Goal: Communication & Community: Answer question/provide support

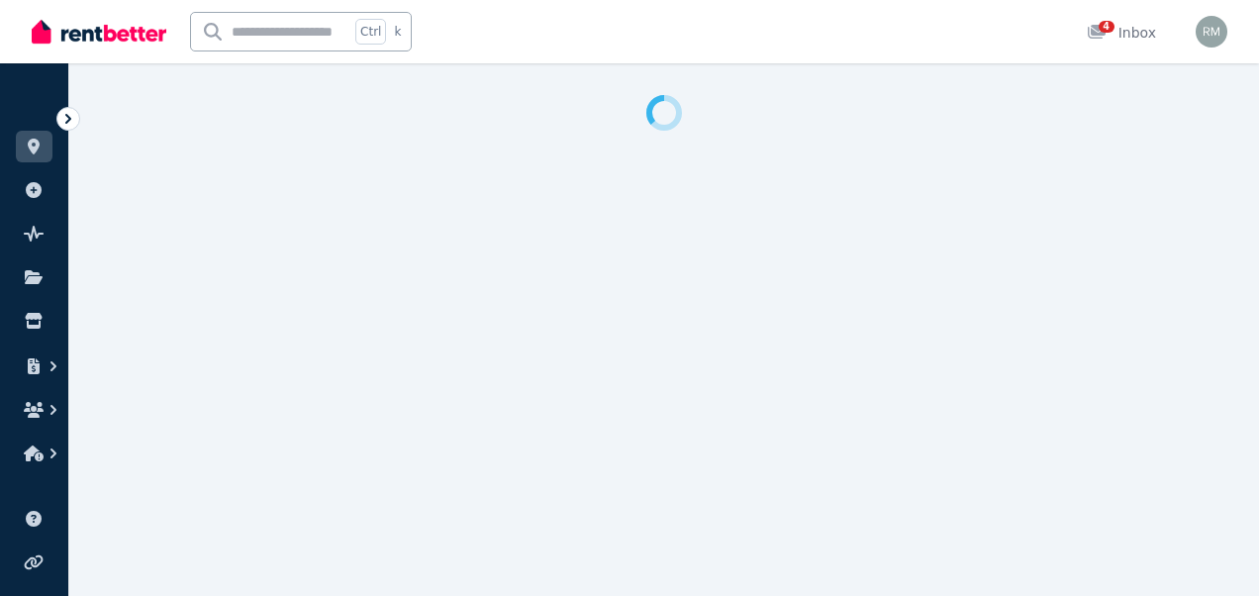
select select "***"
select select "**********"
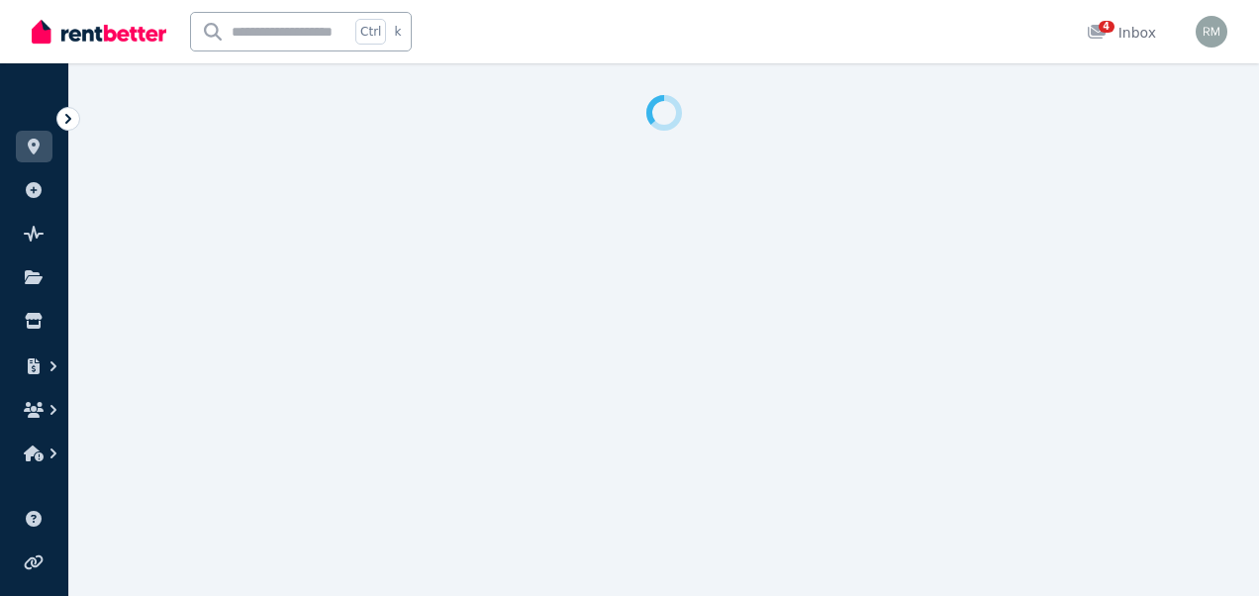
select select "**********"
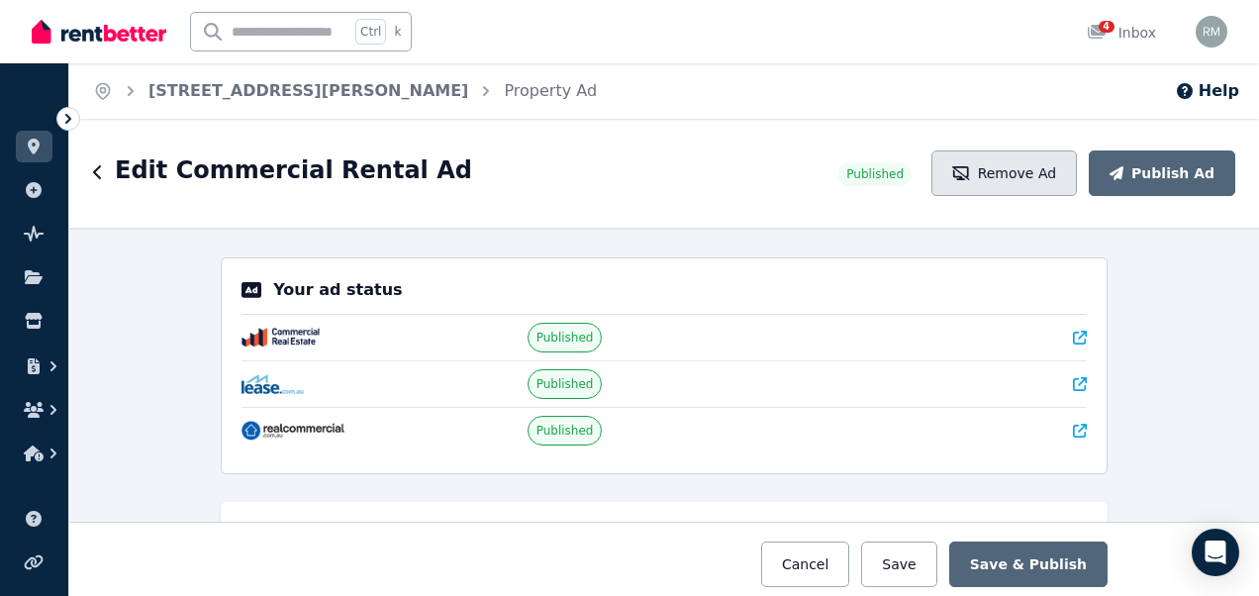
click at [984, 182] on button "Remove Ad" at bounding box center [1003, 173] width 145 height 46
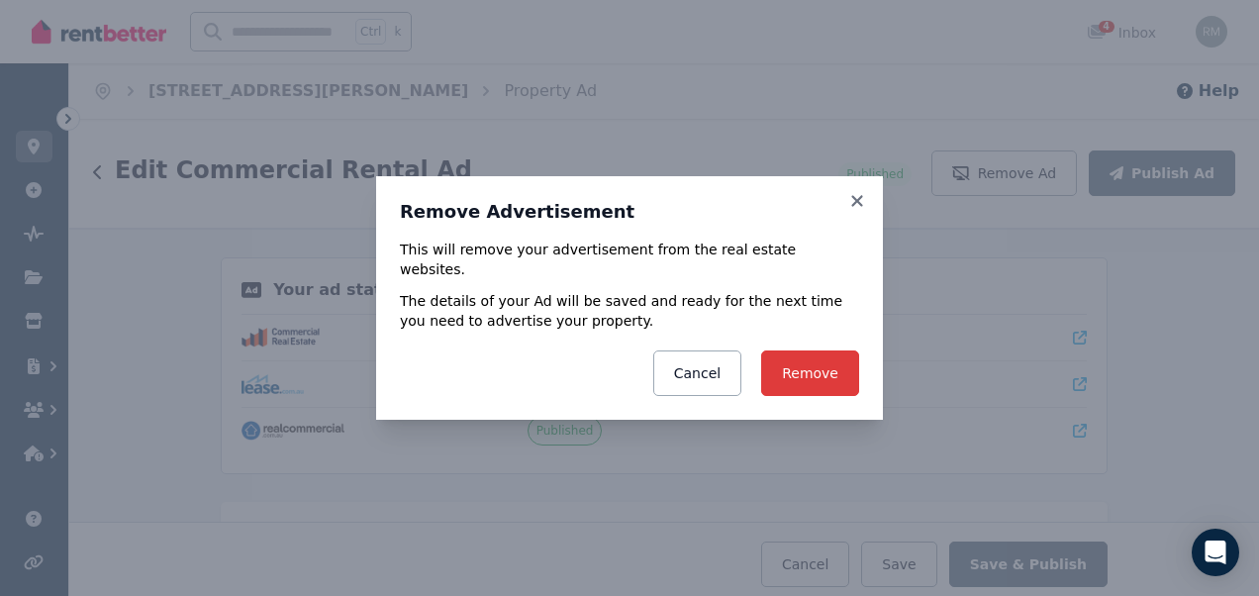
click at [811, 375] on button "Remove" at bounding box center [810, 373] width 98 height 46
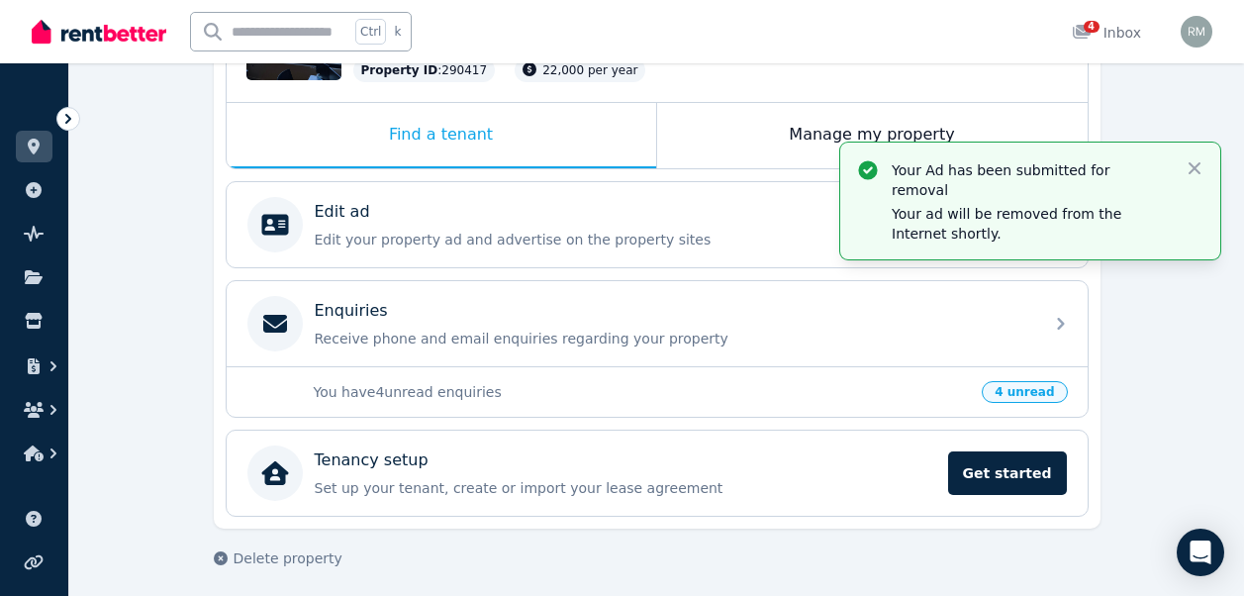
scroll to position [297, 0]
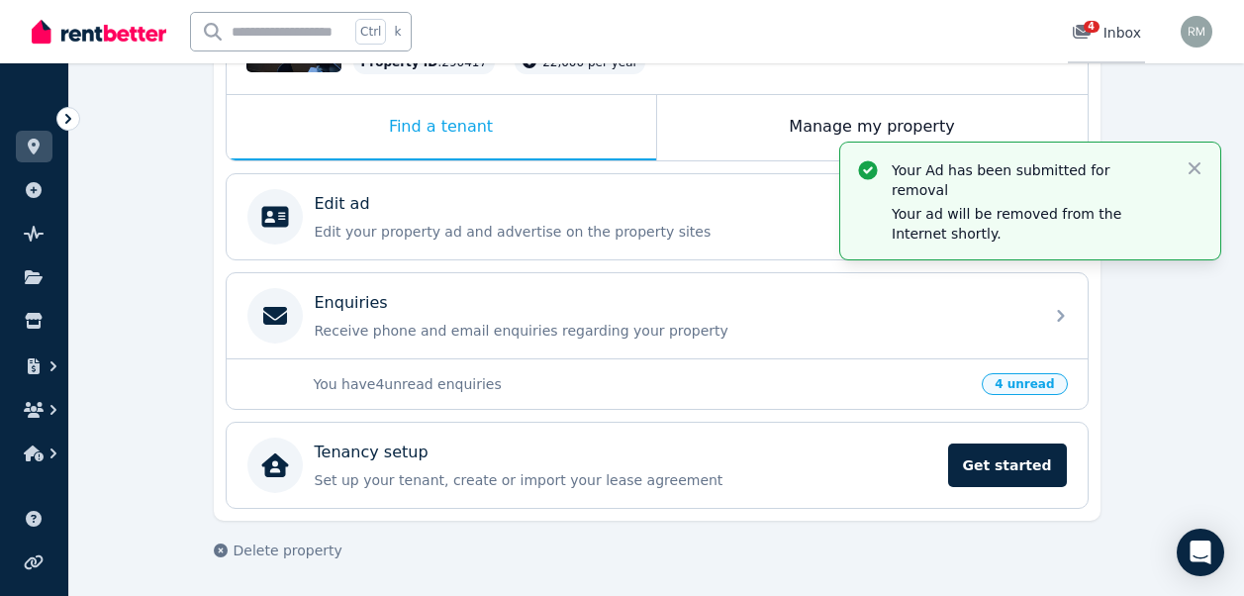
click at [1095, 28] on span "4" at bounding box center [1091, 27] width 16 height 12
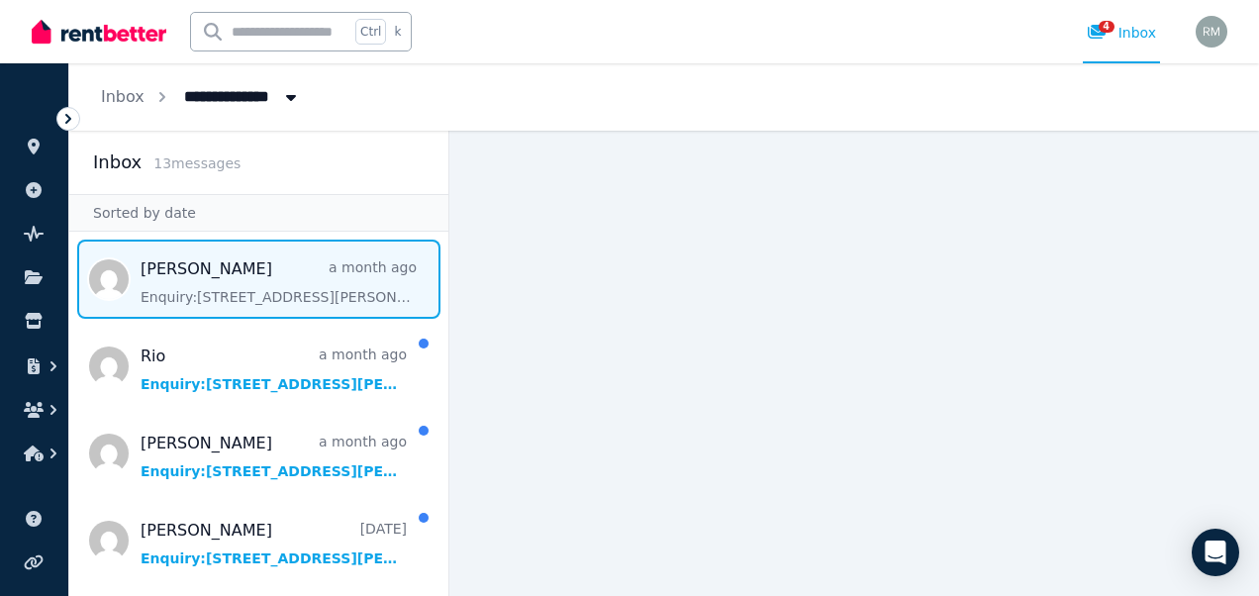
click at [323, 297] on span "Message list" at bounding box center [258, 278] width 379 height 79
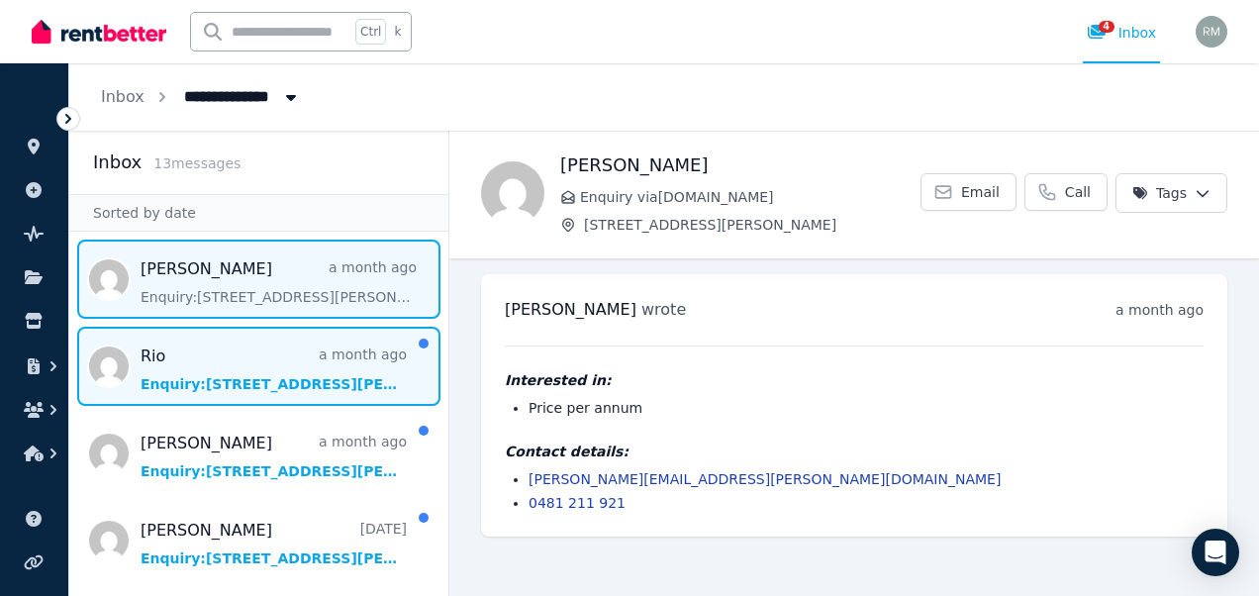
click at [349, 367] on span "Message list" at bounding box center [258, 366] width 379 height 79
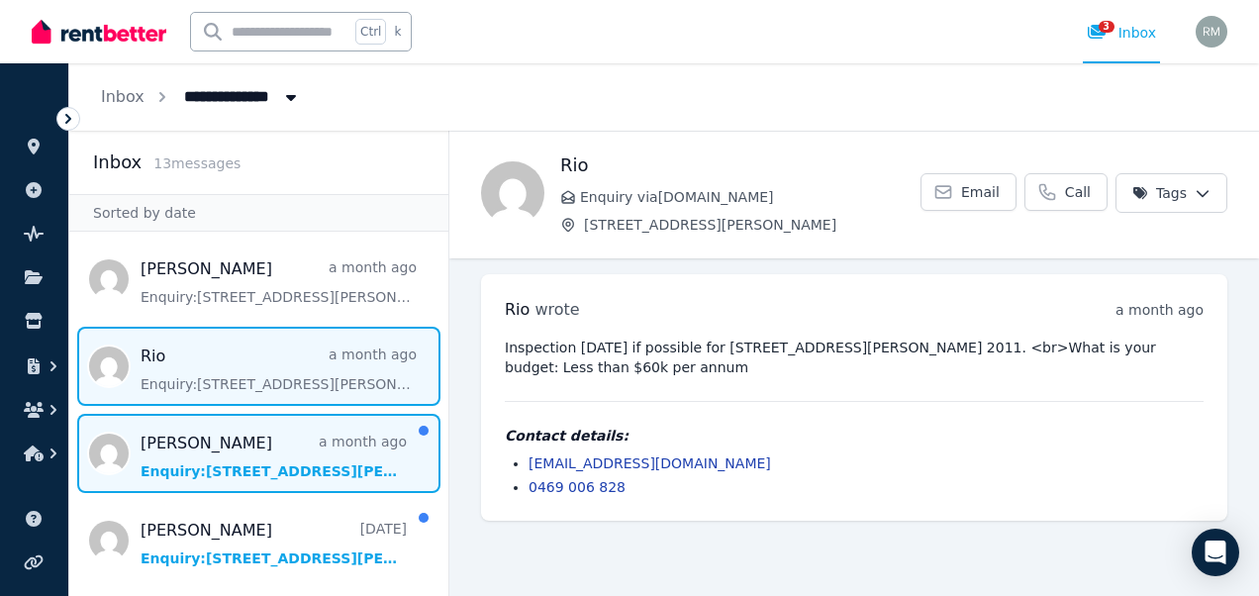
click at [345, 447] on span "Message list" at bounding box center [258, 453] width 379 height 79
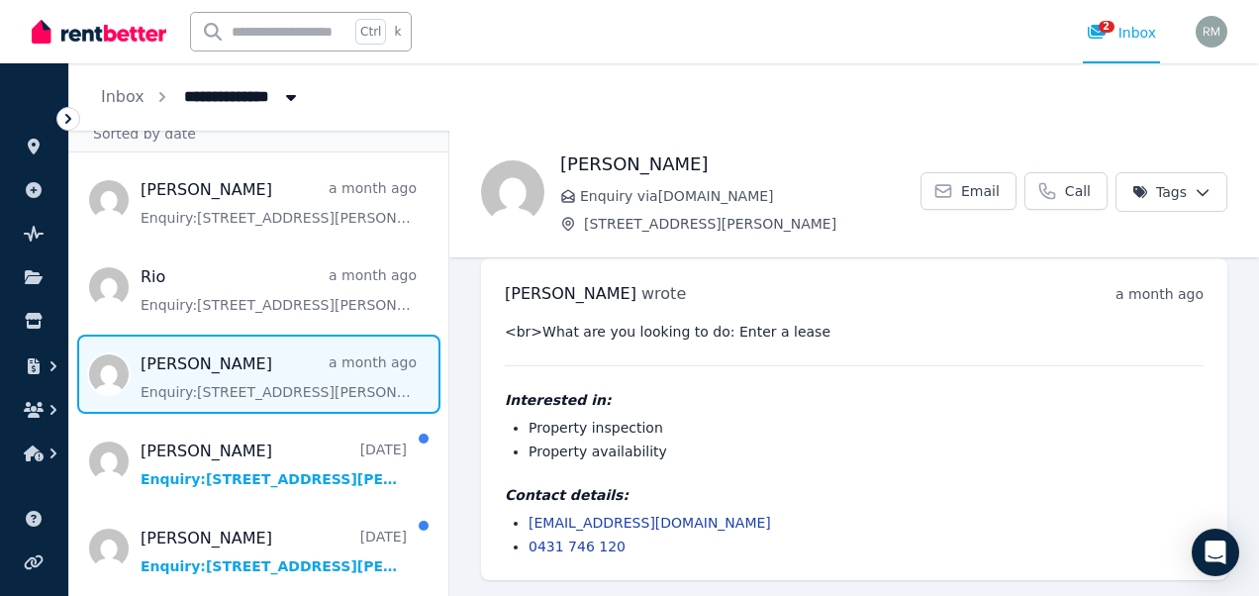
scroll to position [119, 0]
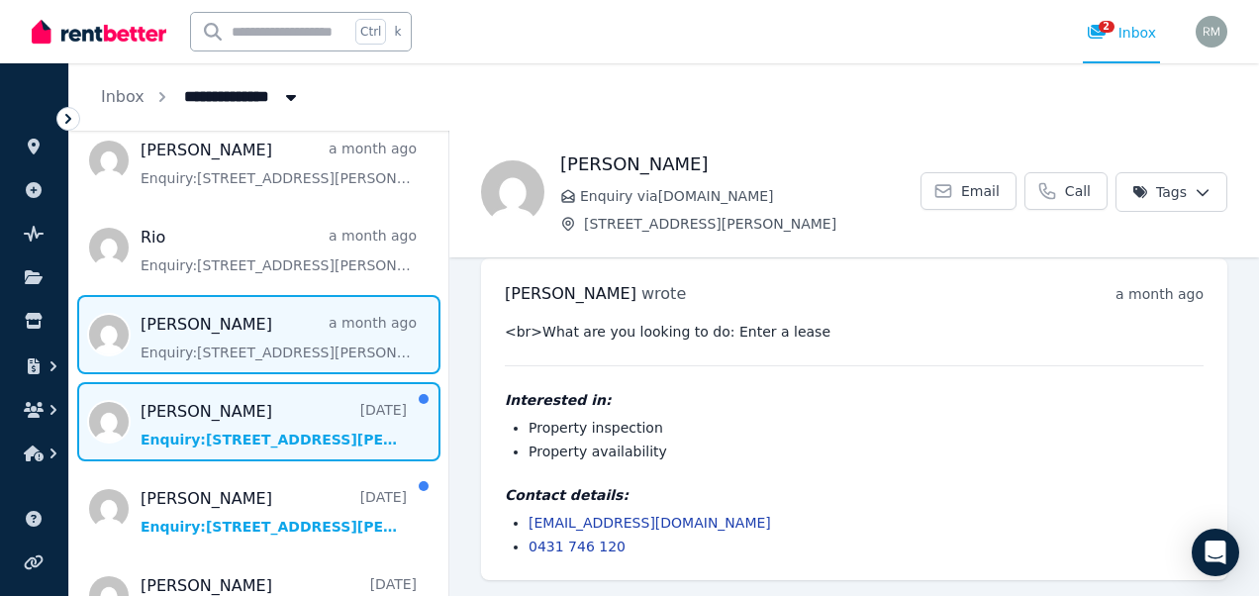
click at [363, 418] on span "Message list" at bounding box center [258, 421] width 379 height 79
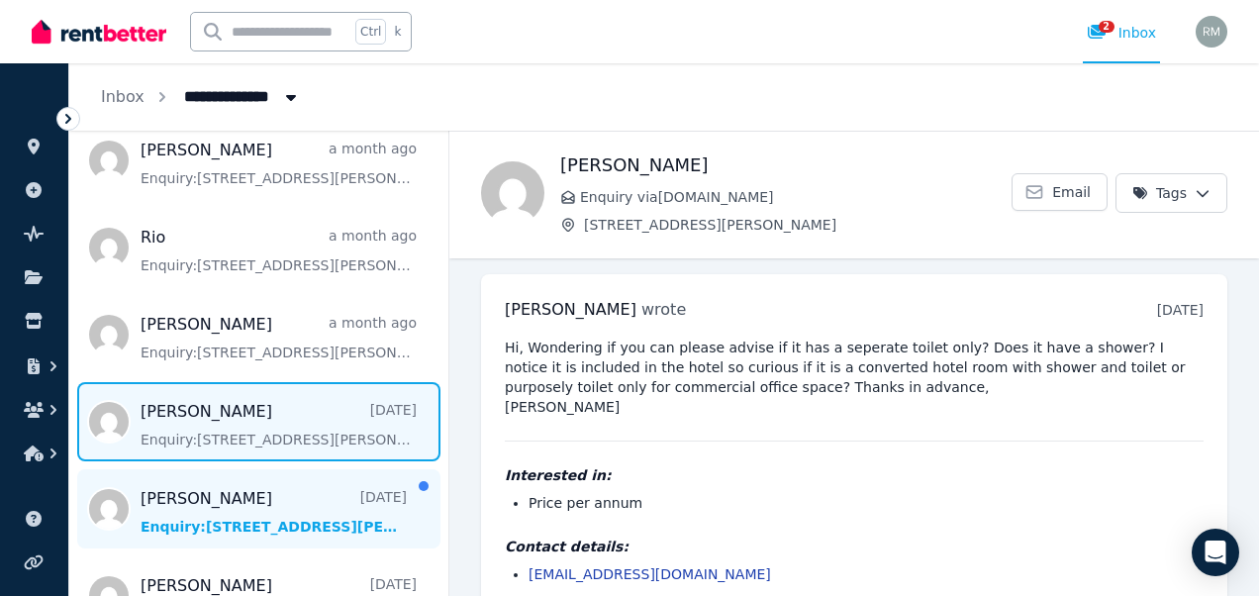
scroll to position [28, 0]
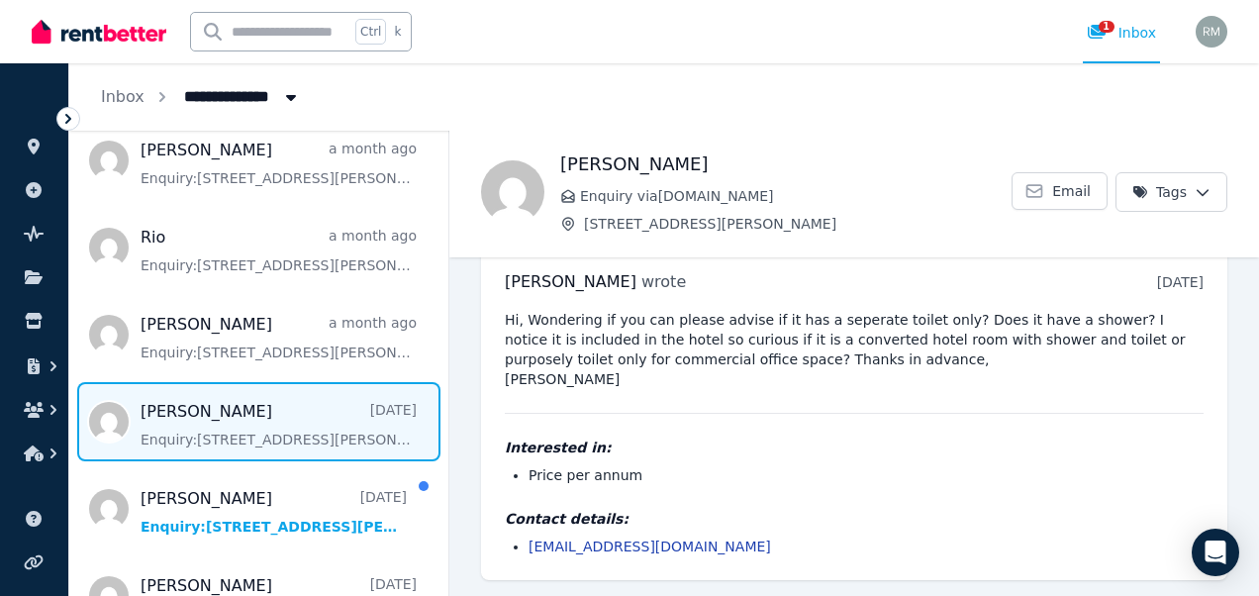
click at [662, 546] on link "[EMAIL_ADDRESS][DOMAIN_NAME]" at bounding box center [649, 546] width 242 height 16
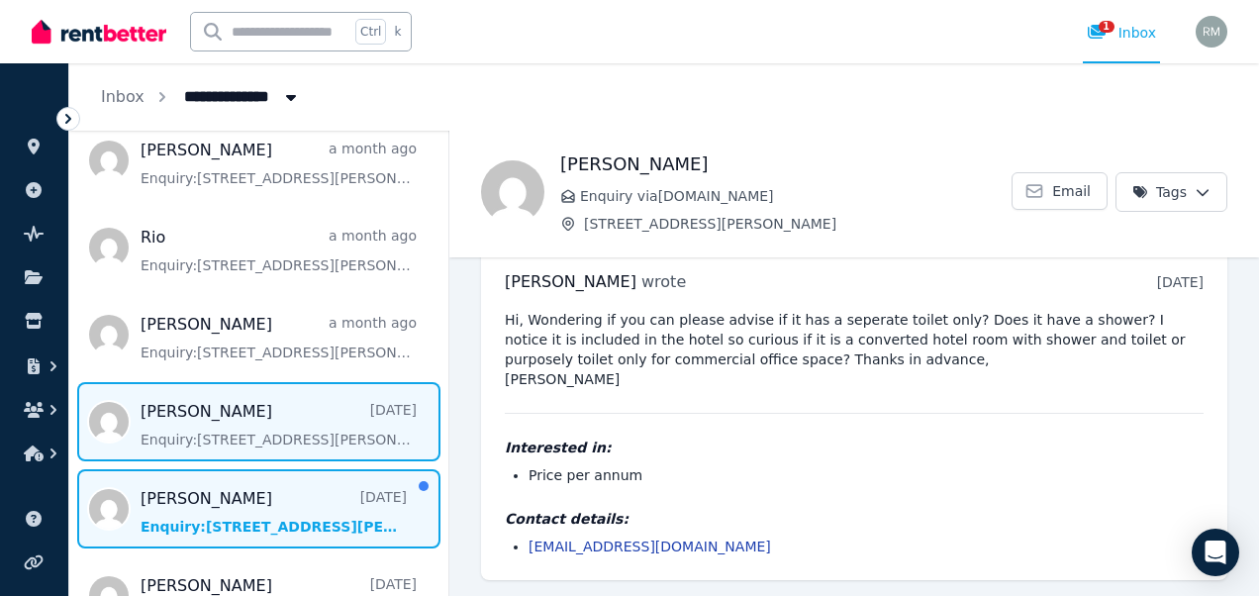
click at [296, 521] on span "Message list" at bounding box center [258, 508] width 379 height 79
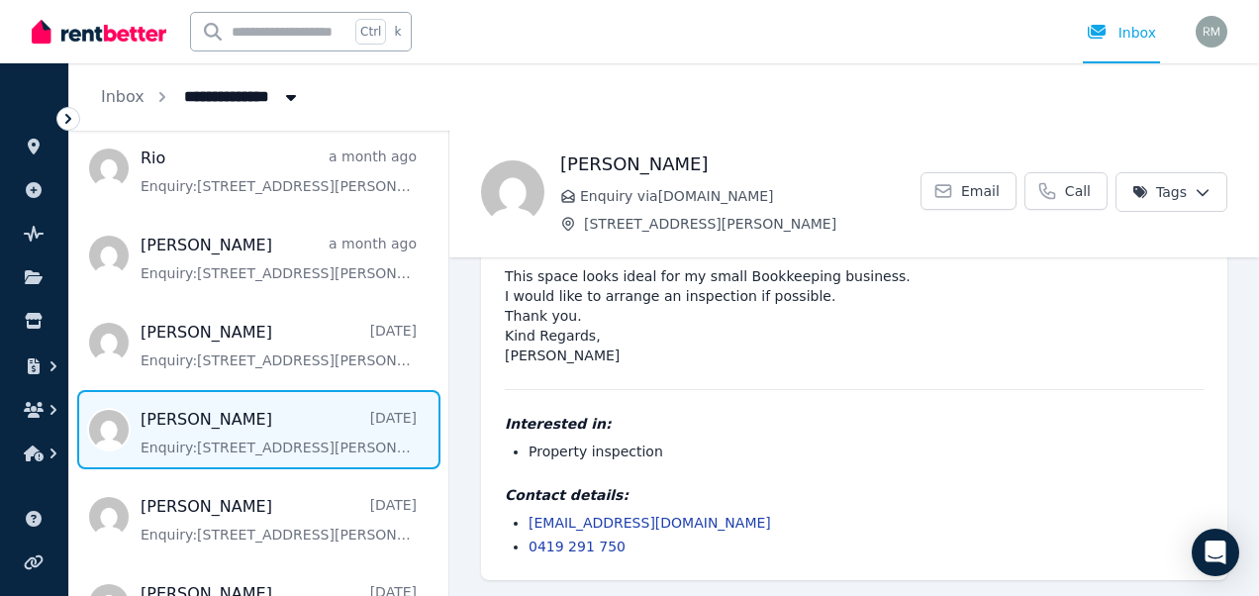
scroll to position [158, 0]
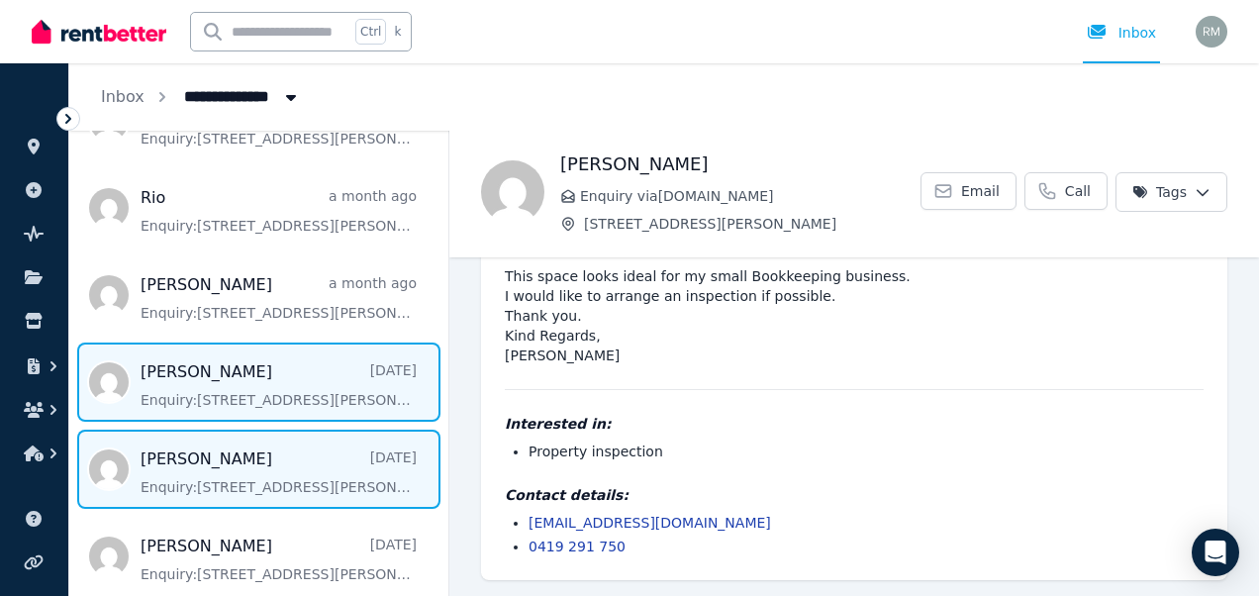
click at [300, 403] on span "Message list" at bounding box center [258, 381] width 379 height 79
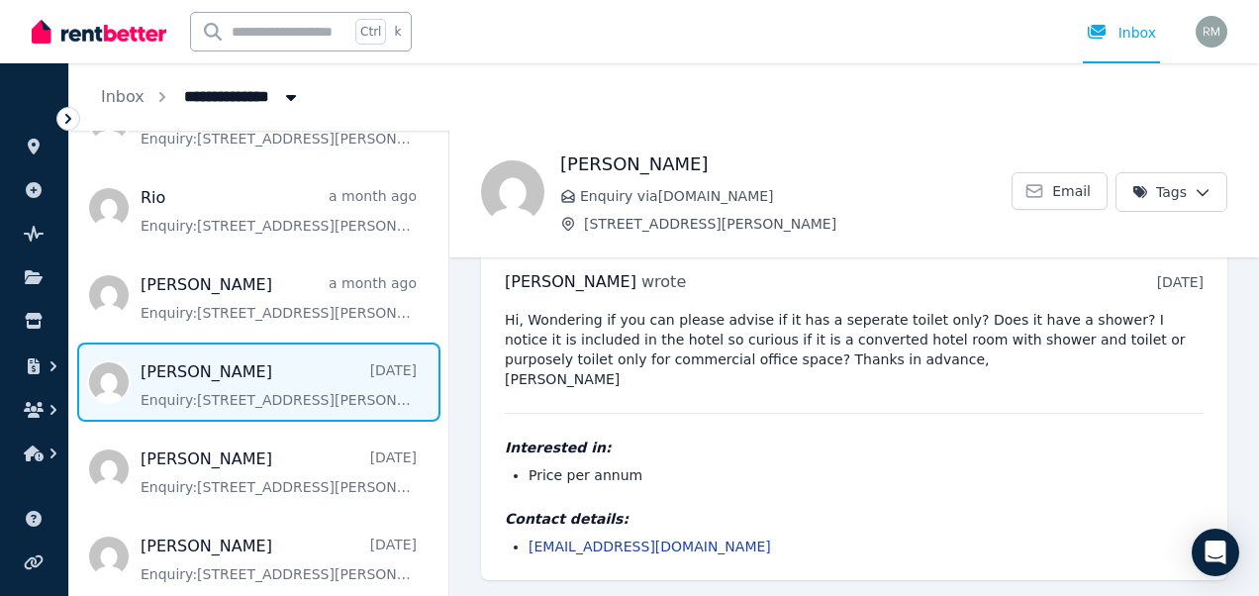
scroll to position [28, 0]
click at [1060, 182] on span "Email" at bounding box center [1071, 191] width 39 height 20
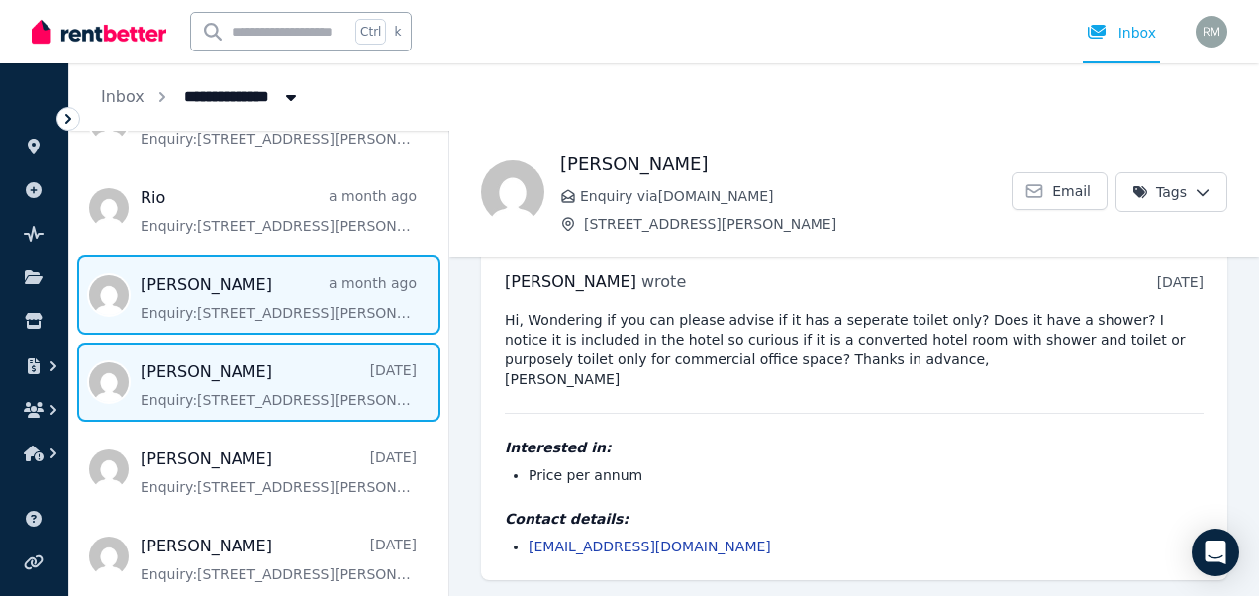
click at [278, 285] on span "Message list" at bounding box center [258, 294] width 379 height 79
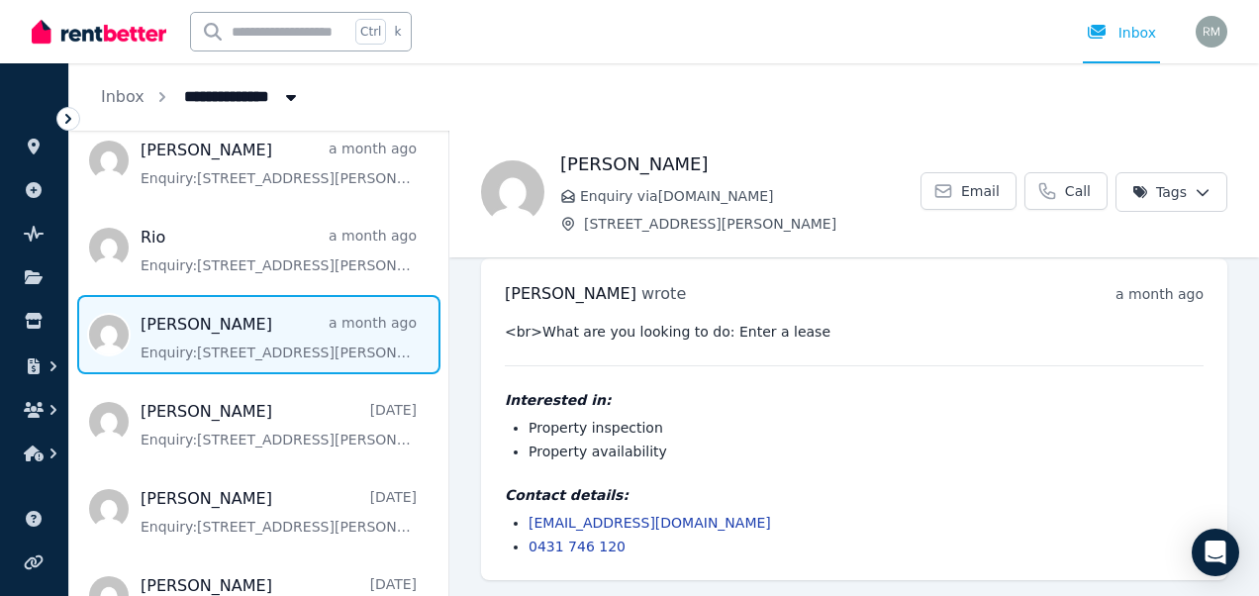
scroll to position [79, 0]
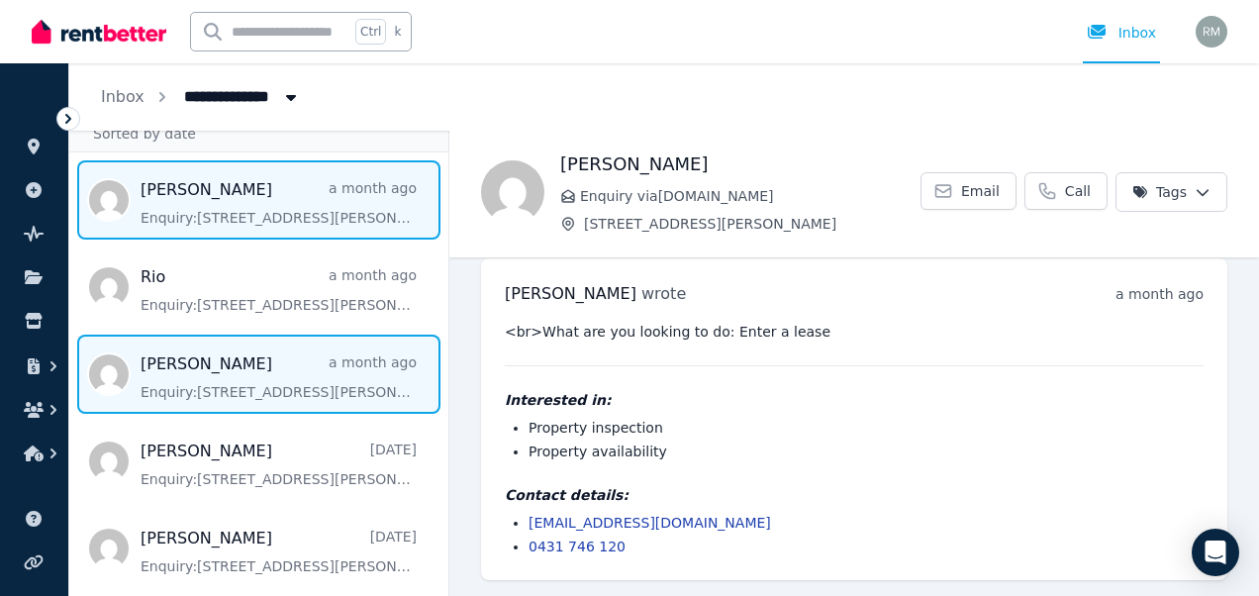
click at [307, 219] on span "Message list" at bounding box center [258, 199] width 379 height 79
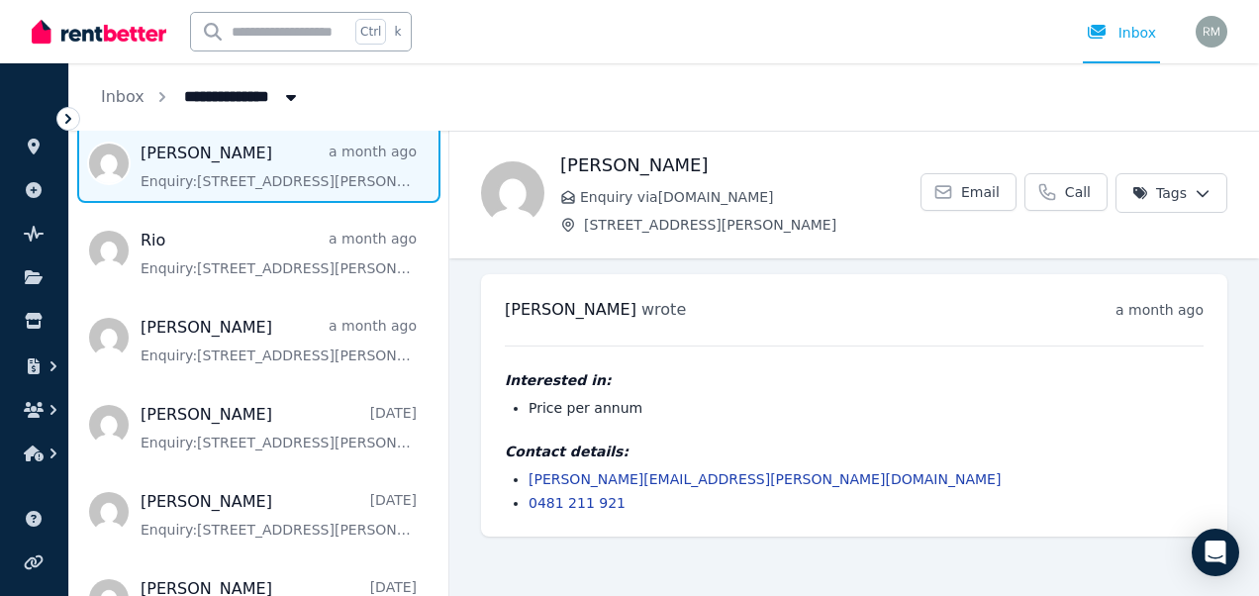
scroll to position [119, 0]
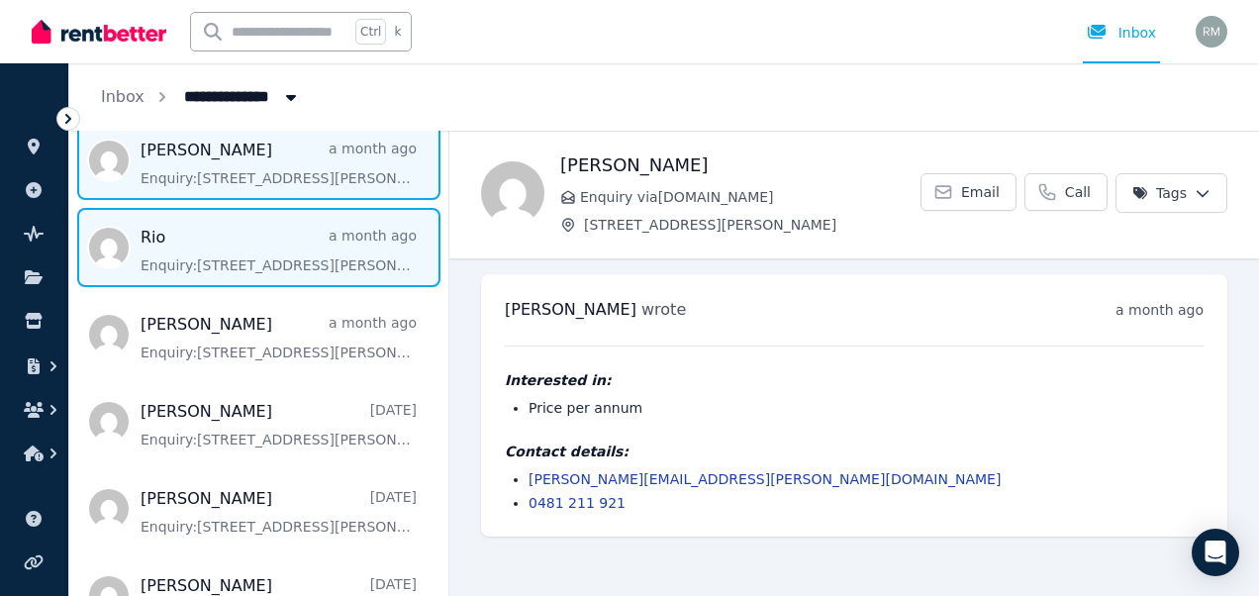
click at [313, 246] on span "Message list" at bounding box center [258, 247] width 379 height 79
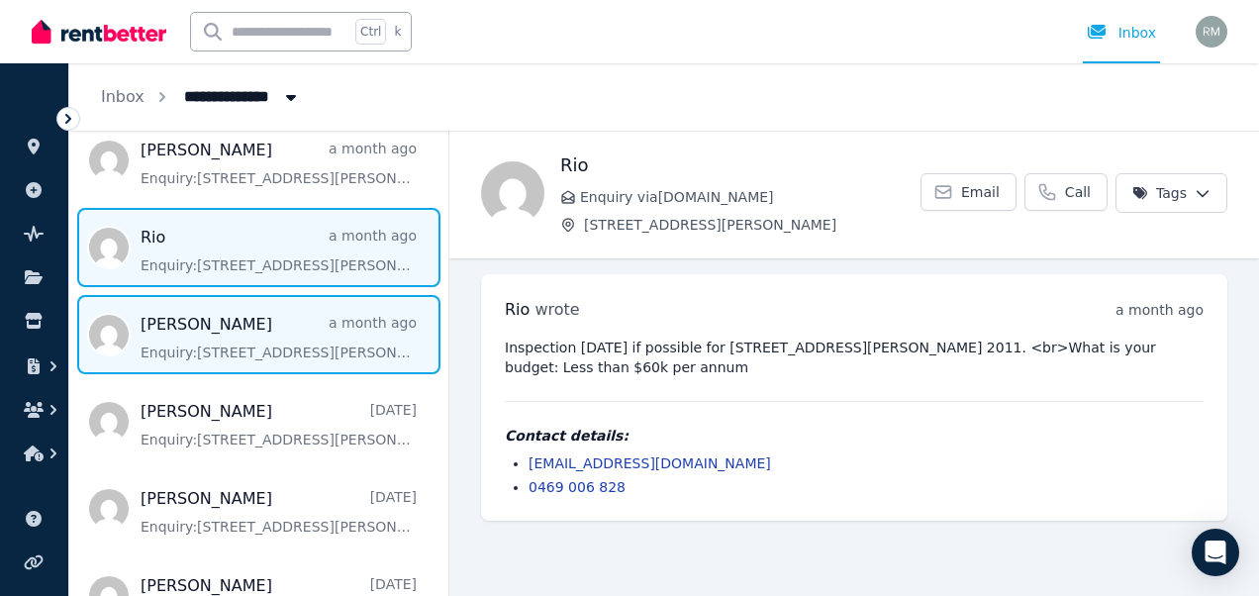
click at [264, 356] on span "Message list" at bounding box center [258, 334] width 379 height 79
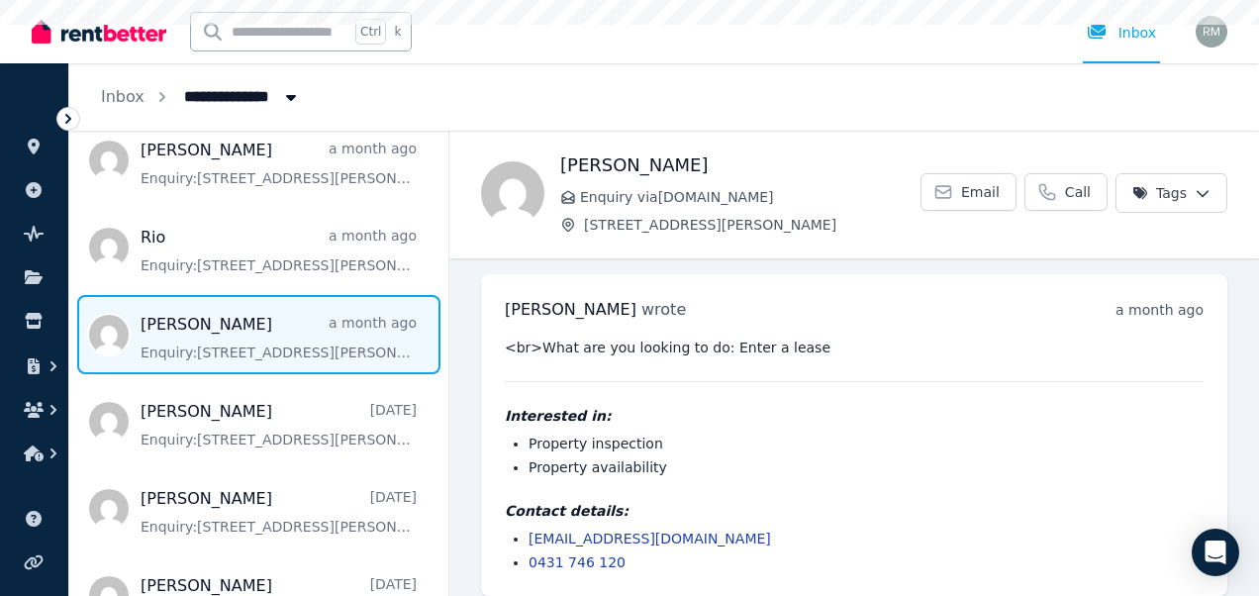
scroll to position [16, 0]
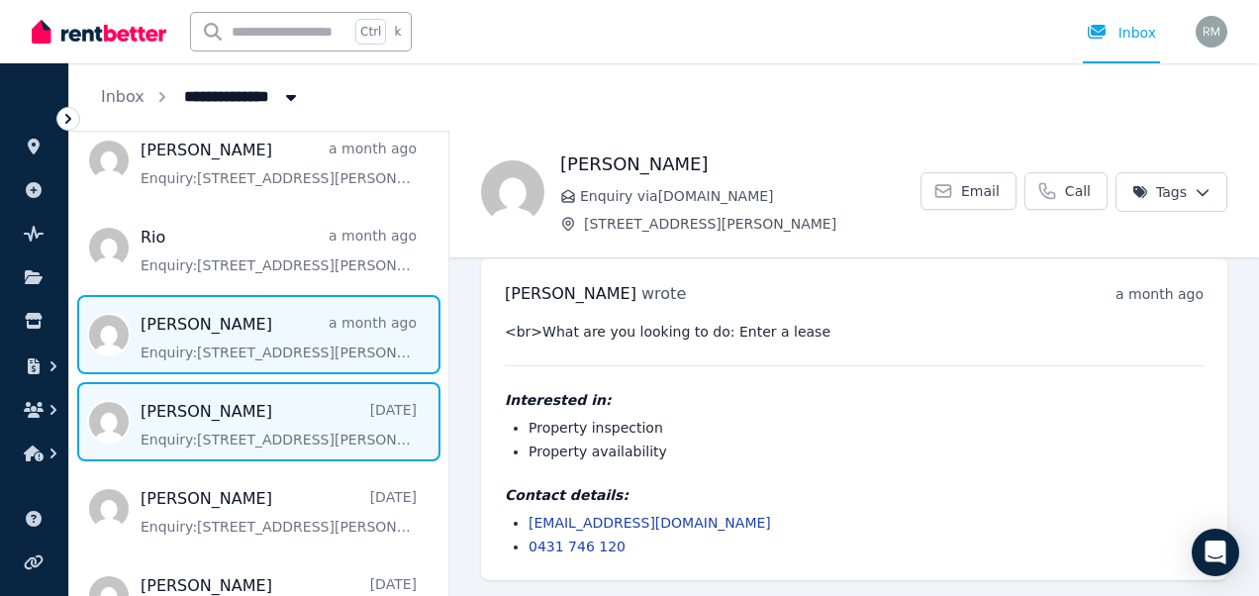
click at [232, 446] on span "Message list" at bounding box center [258, 421] width 379 height 79
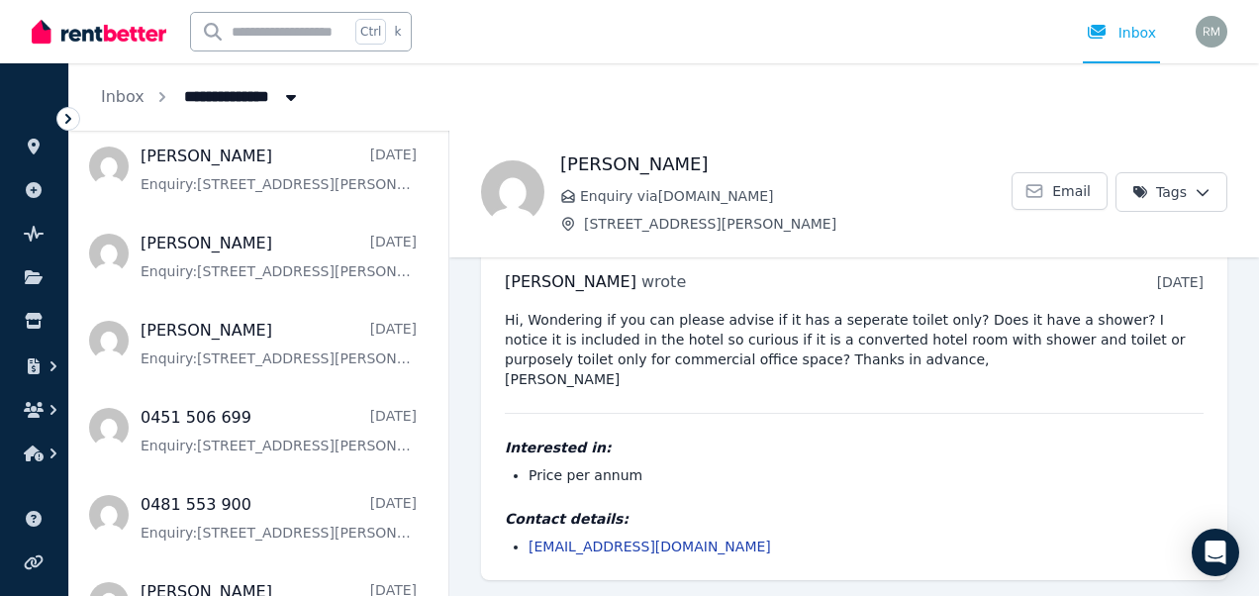
scroll to position [554, 0]
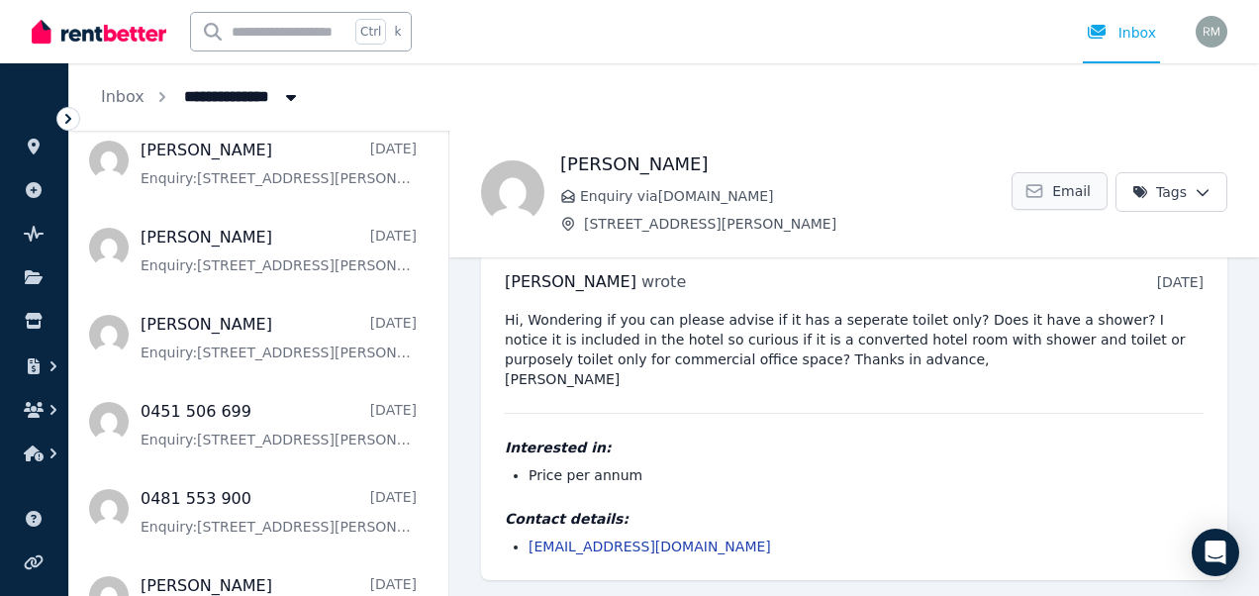
click at [1032, 188] on icon at bounding box center [1034, 191] width 15 height 12
click at [654, 546] on link "[EMAIL_ADDRESS][DOMAIN_NAME]" at bounding box center [649, 546] width 242 height 16
drag, startPoint x: 698, startPoint y: 556, endPoint x: 1085, endPoint y: 549, distance: 387.9
click at [1085, 549] on li "[EMAIL_ADDRESS][DOMAIN_NAME]" at bounding box center [865, 546] width 675 height 20
drag, startPoint x: 750, startPoint y: 547, endPoint x: 501, endPoint y: 558, distance: 249.6
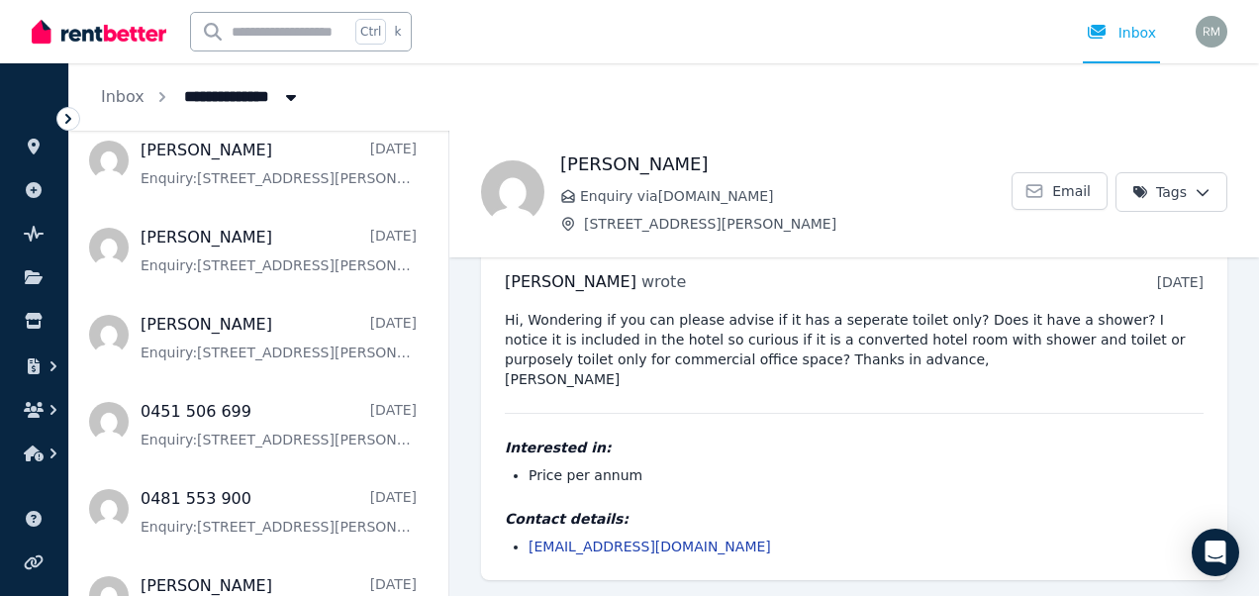
click at [501, 558] on div "[PERSON_NAME] wrote [DATE] 2:48 pm [DATE][DATE] Hi, Wondering if you can please…" at bounding box center [854, 412] width 746 height 333
drag, startPoint x: 501, startPoint y: 558, endPoint x: 628, endPoint y: 548, distance: 128.0
copy link "[EMAIL_ADDRESS][DOMAIN_NAME]"
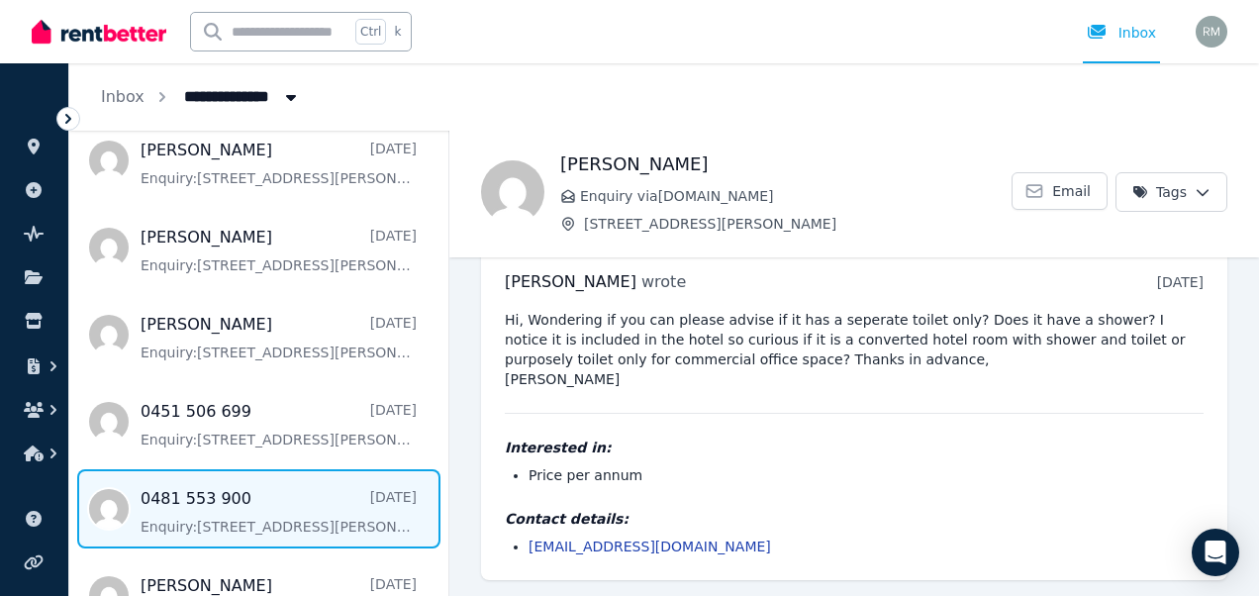
click at [186, 527] on span "Message list" at bounding box center [258, 508] width 379 height 79
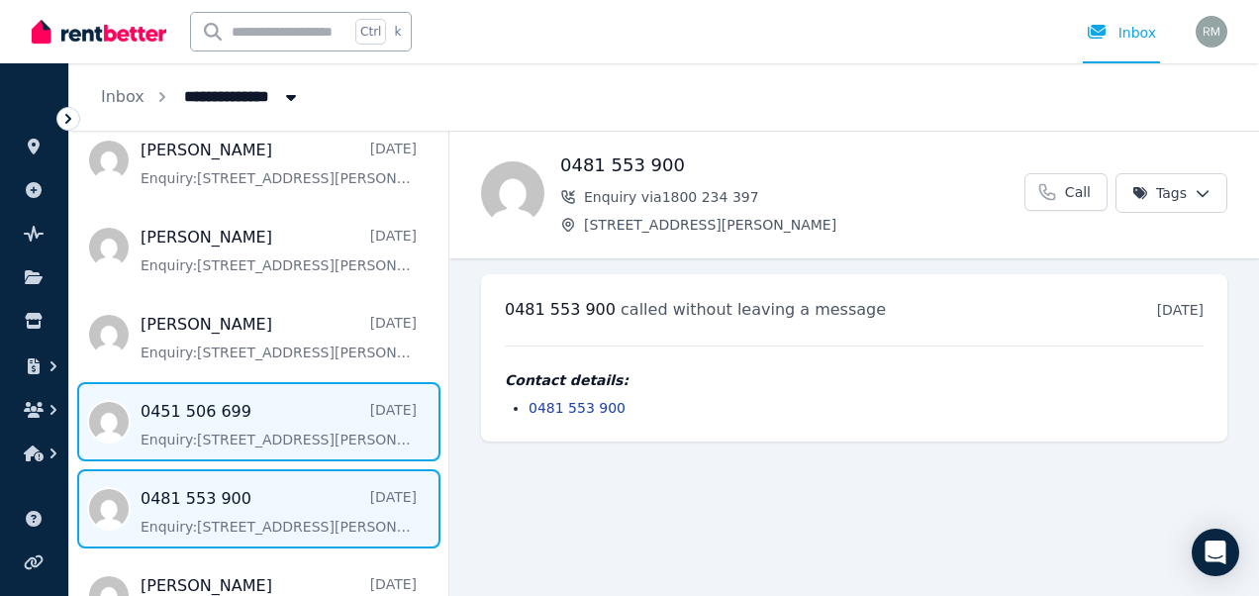
click at [193, 428] on span "Message list" at bounding box center [258, 421] width 379 height 79
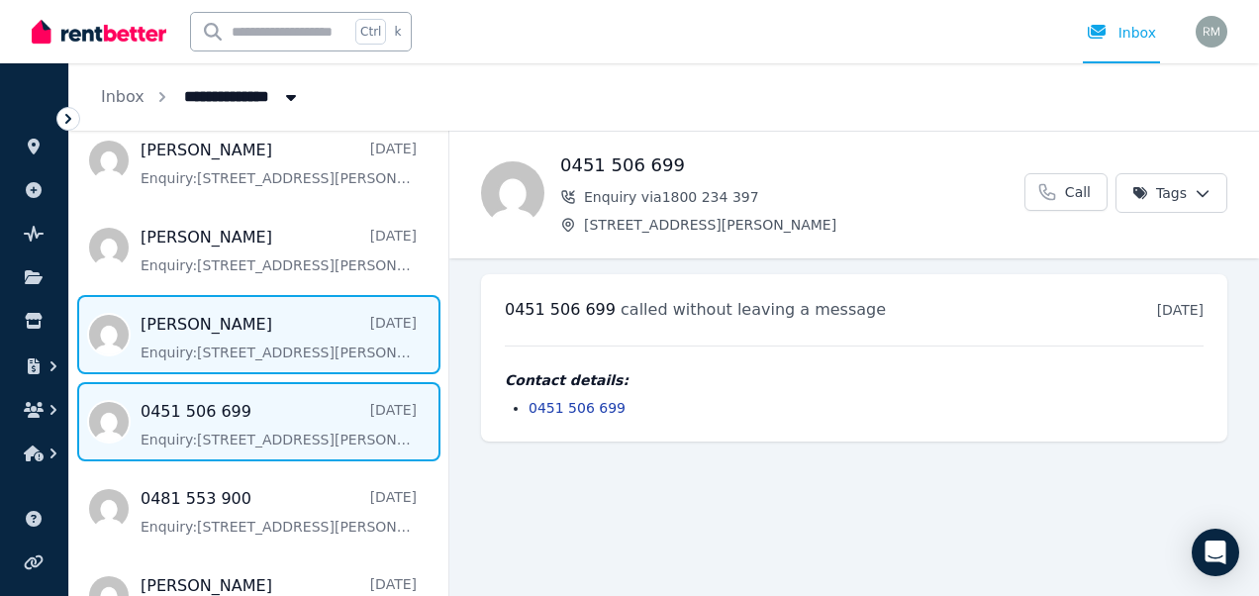
click at [368, 311] on span "Message list" at bounding box center [258, 334] width 379 height 79
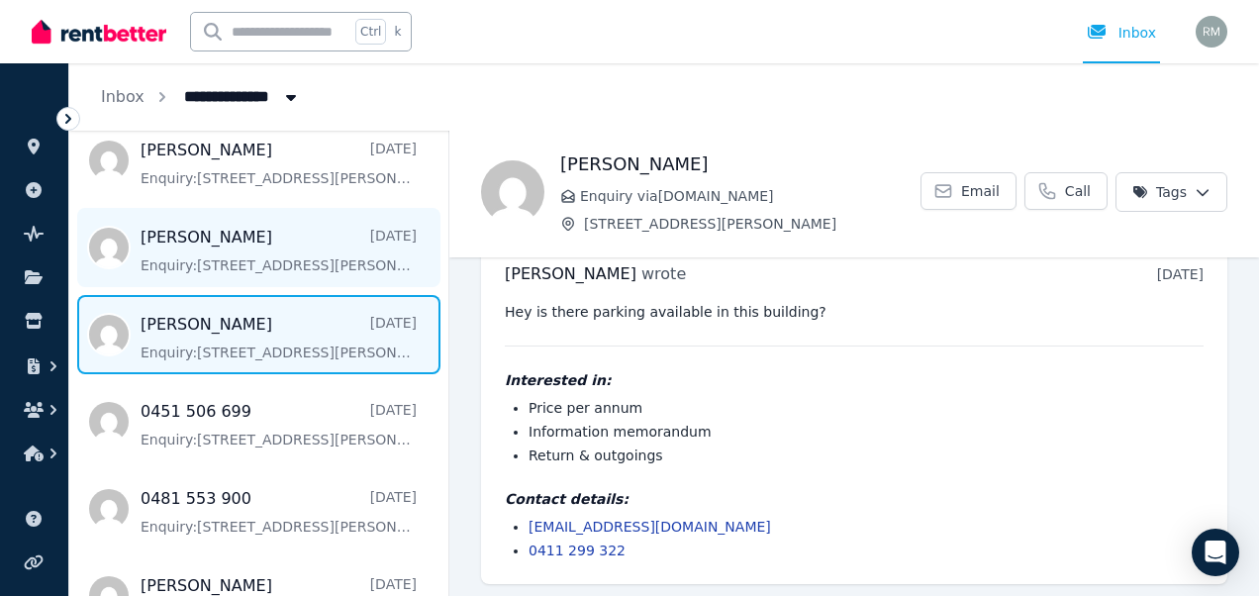
scroll to position [40, 0]
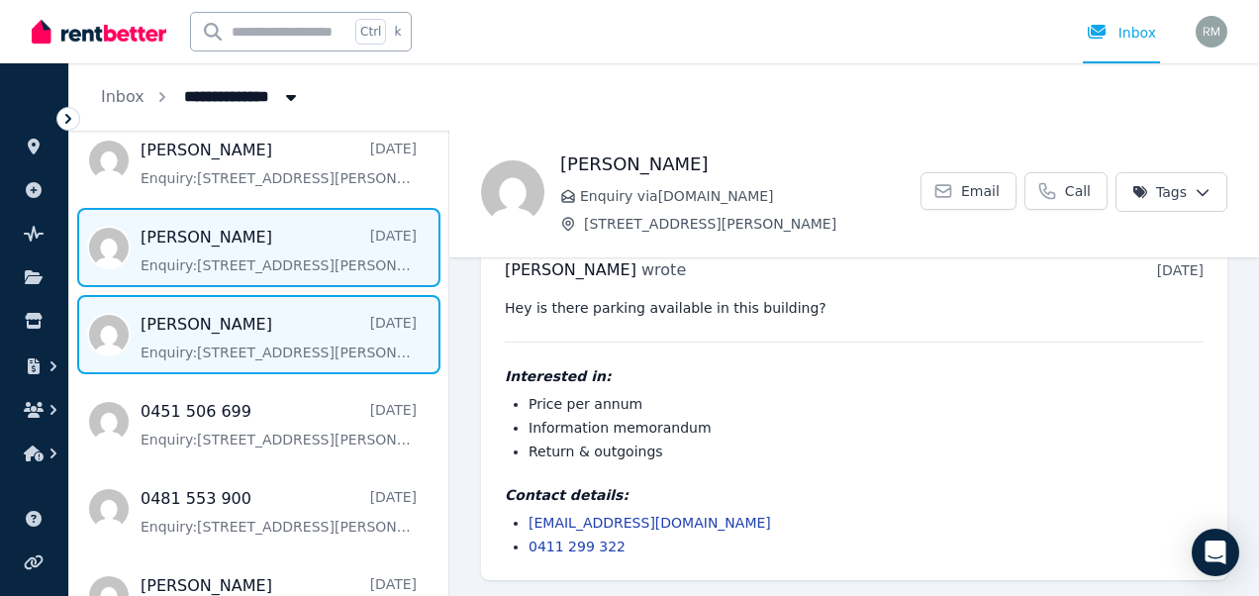
click at [348, 254] on span "Message list" at bounding box center [258, 247] width 379 height 79
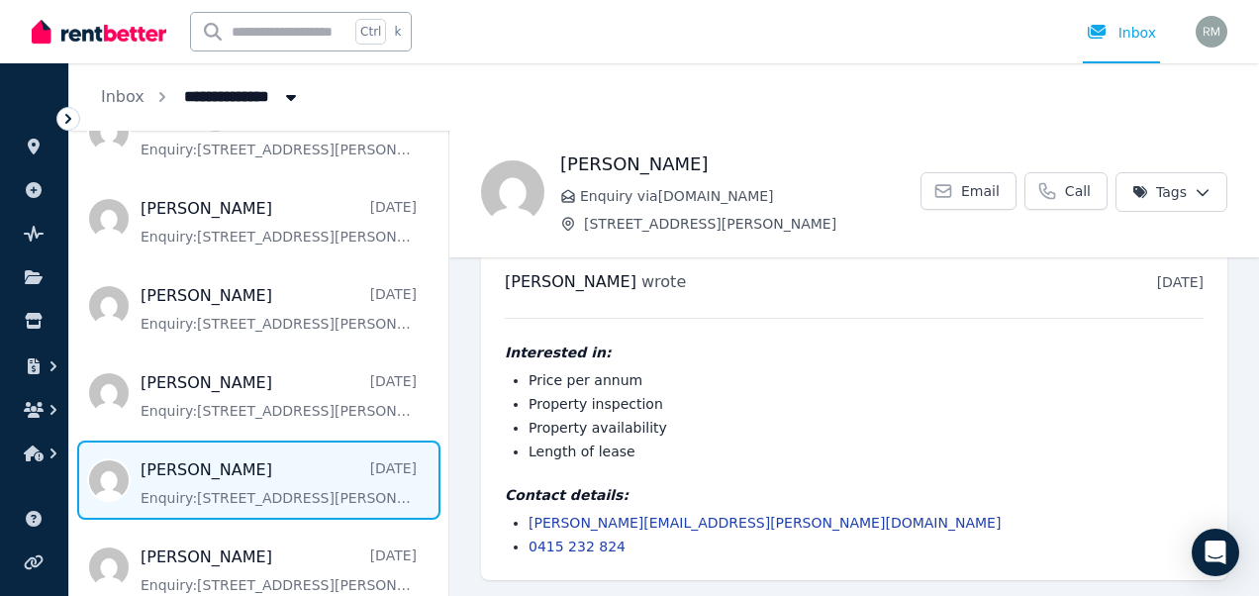
scroll to position [317, 0]
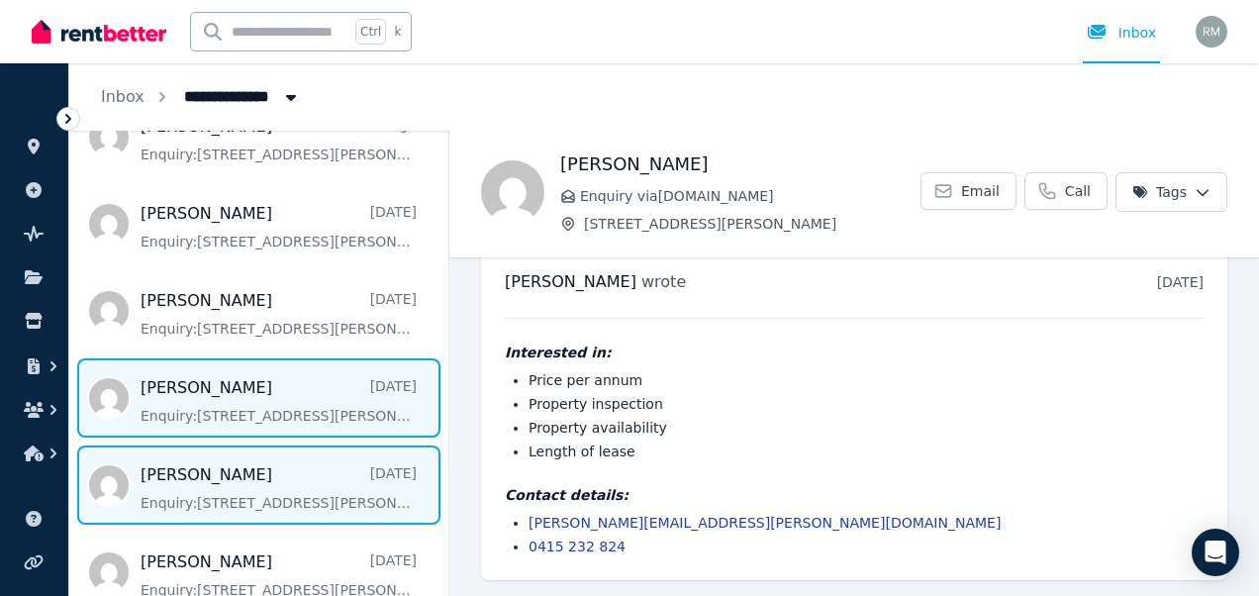
click at [262, 404] on span "Message list" at bounding box center [258, 397] width 379 height 79
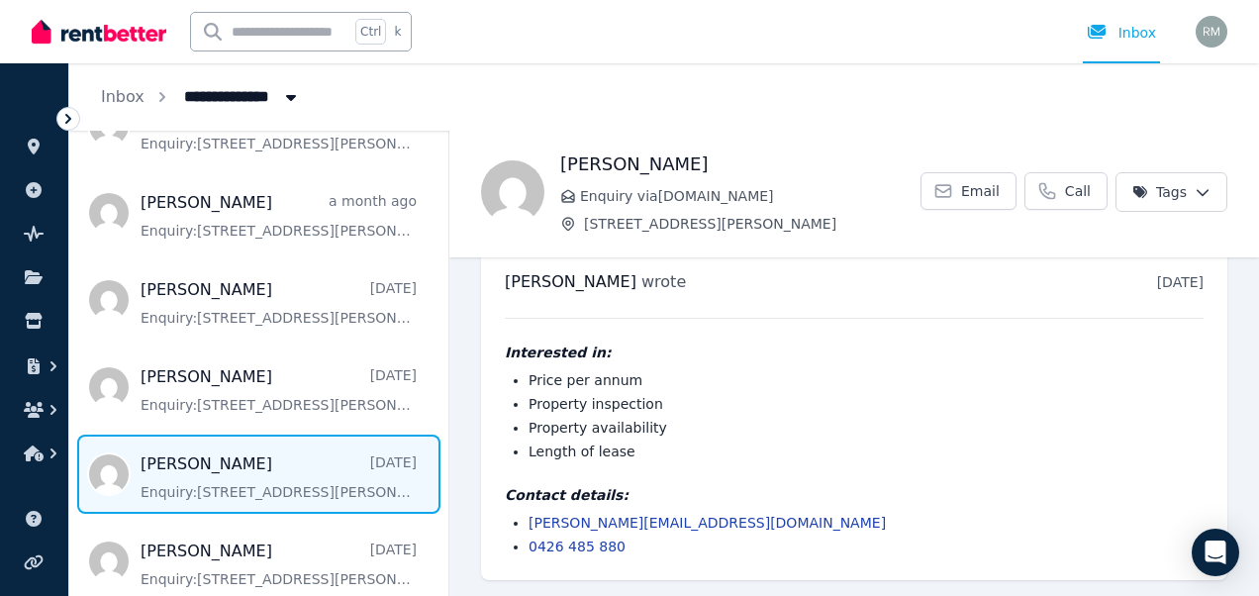
scroll to position [237, 0]
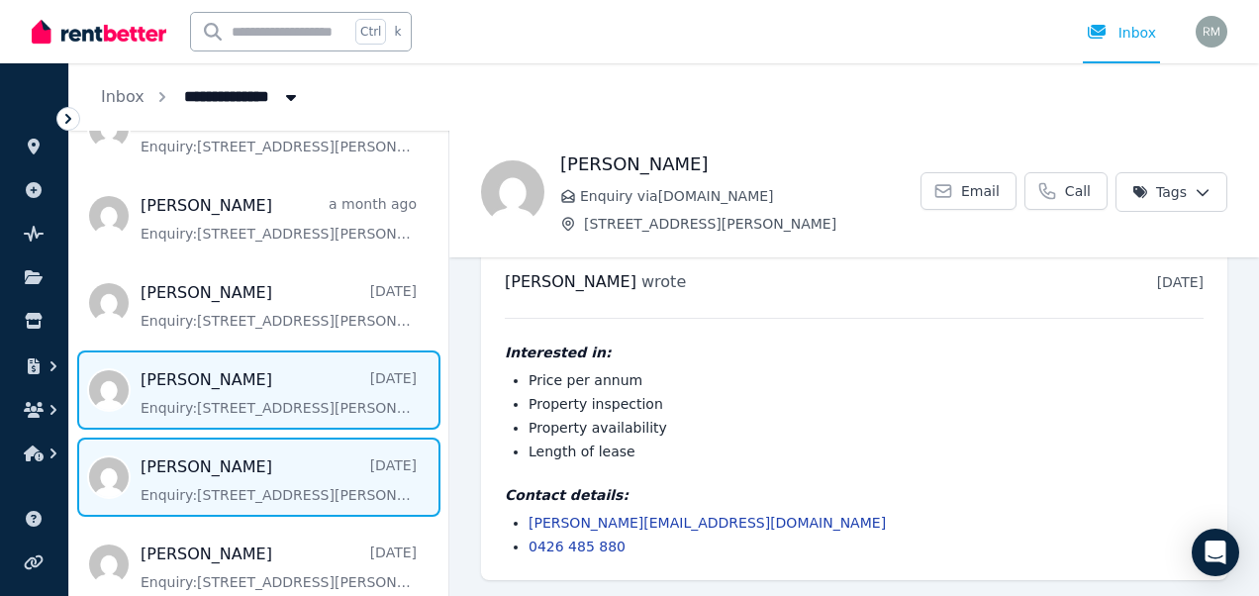
click at [291, 374] on span "Message list" at bounding box center [258, 389] width 379 height 79
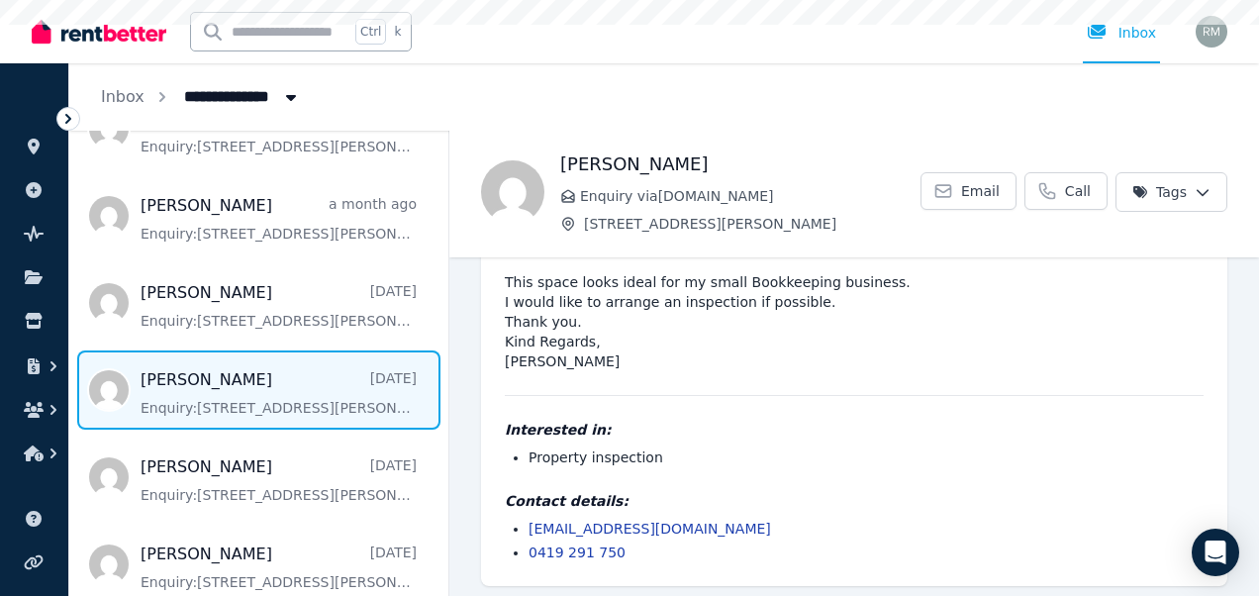
scroll to position [71, 0]
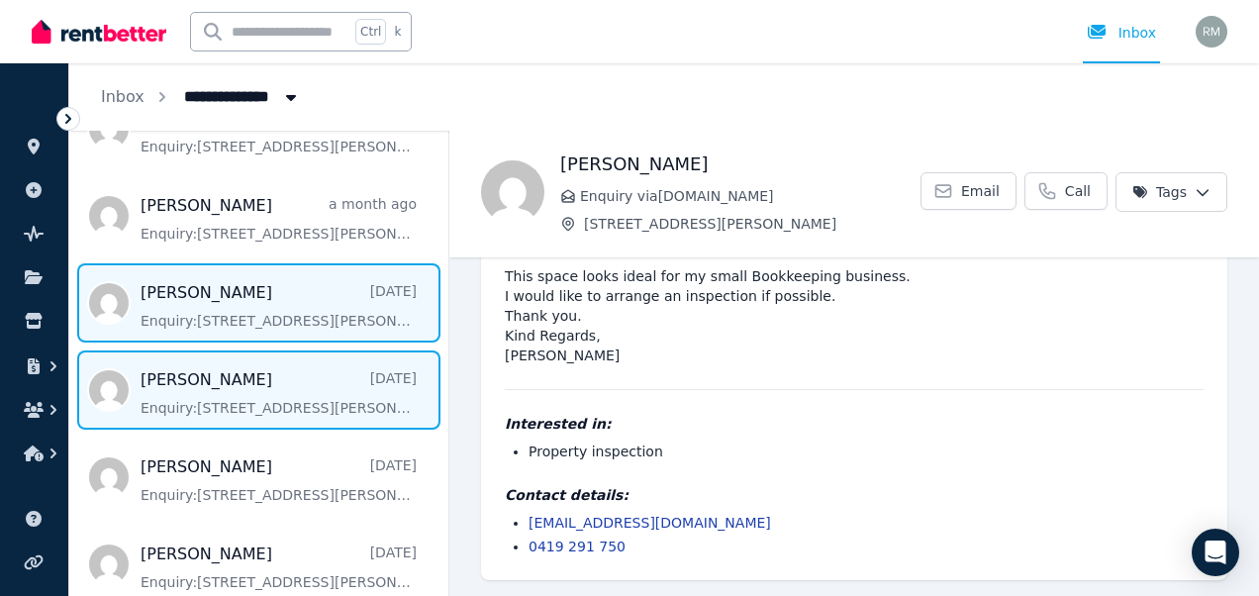
click at [269, 317] on span "Message list" at bounding box center [258, 302] width 379 height 79
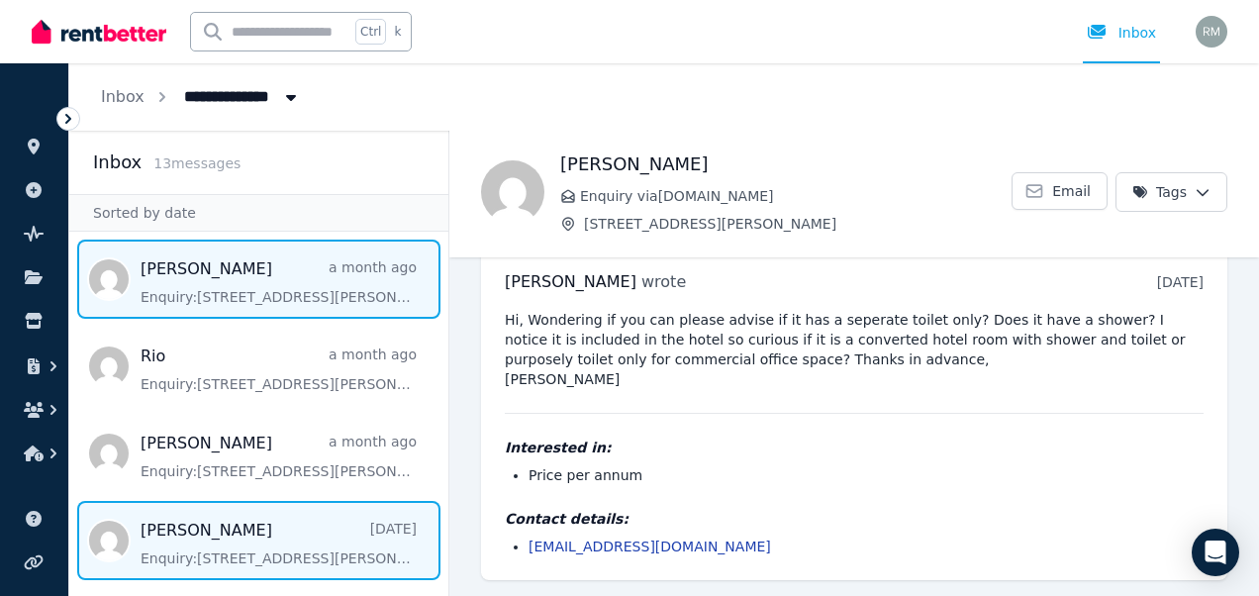
click at [354, 280] on span "Message list" at bounding box center [258, 278] width 379 height 79
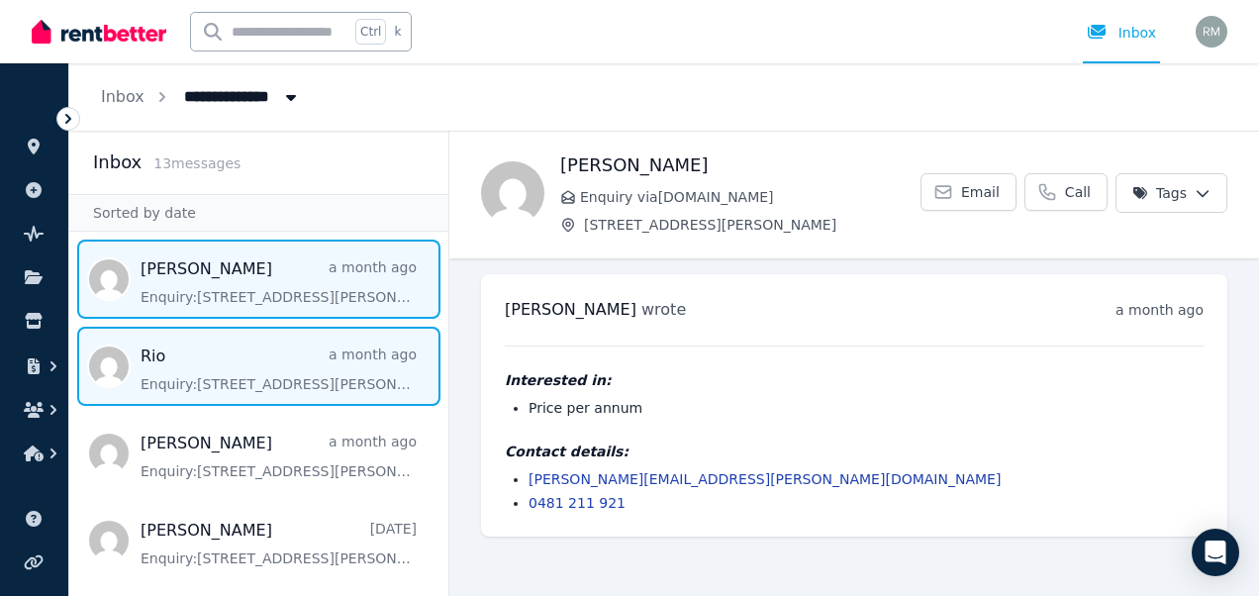
click at [322, 362] on span "Message list" at bounding box center [258, 366] width 379 height 79
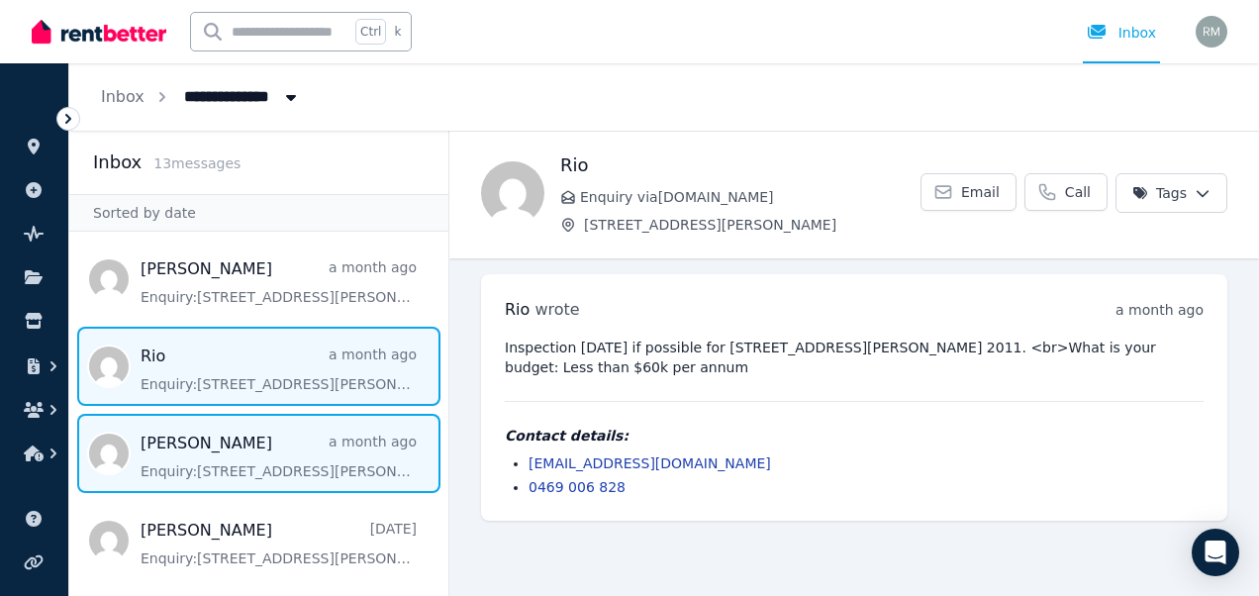
click at [332, 475] on span "Message list" at bounding box center [258, 453] width 379 height 79
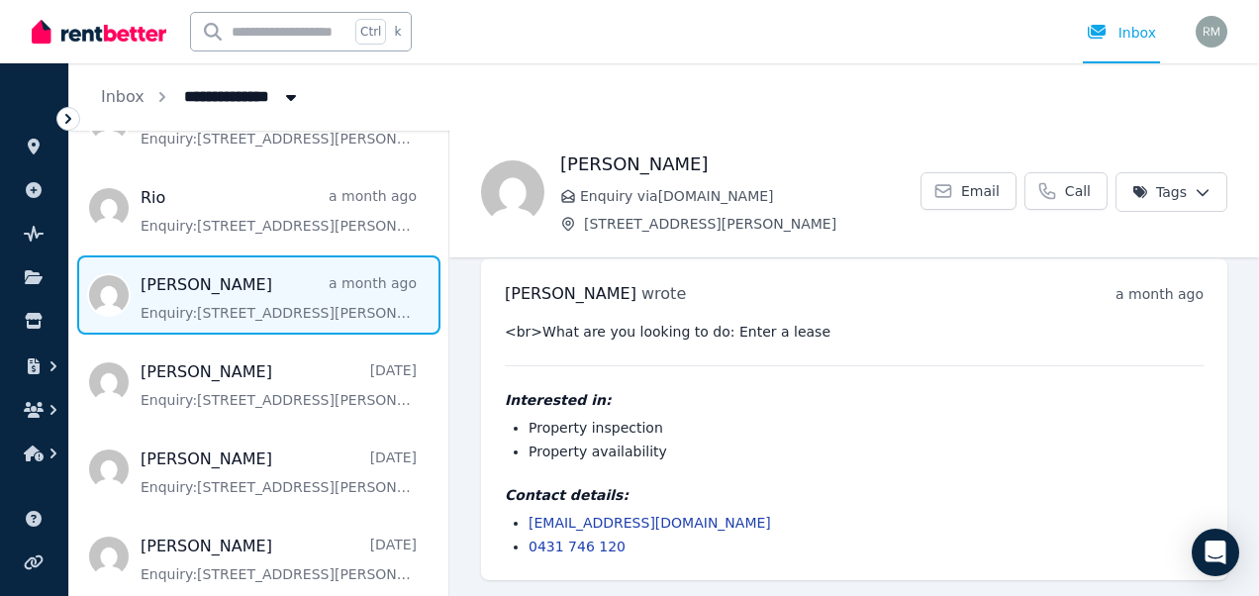
scroll to position [198, 0]
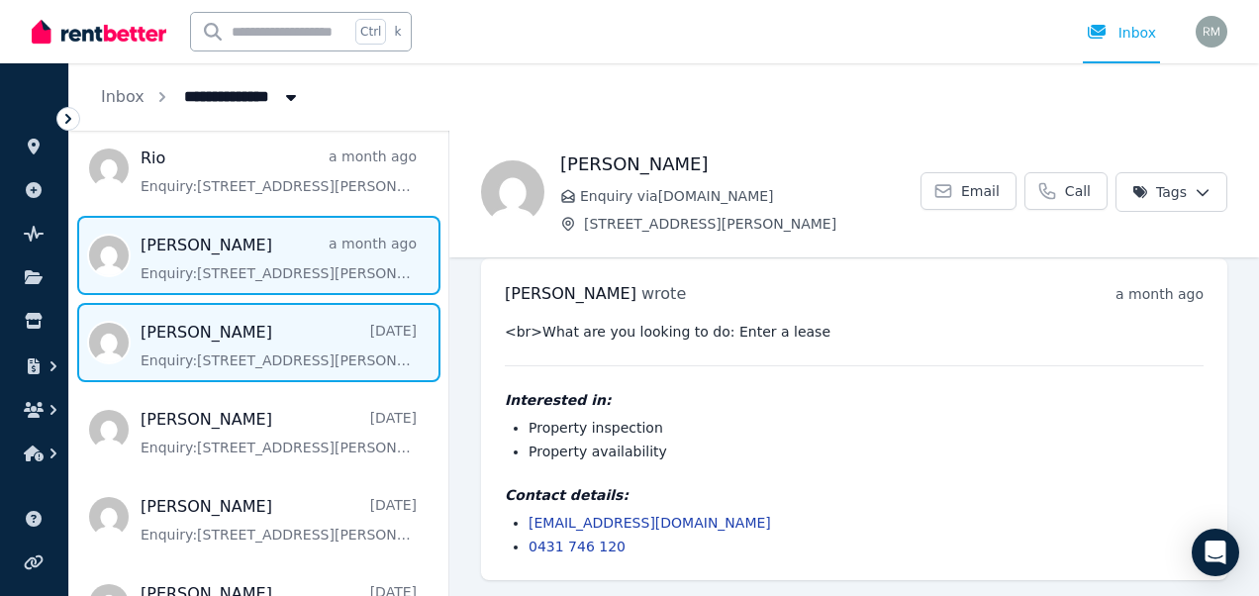
click at [358, 355] on span "Message list" at bounding box center [258, 342] width 379 height 79
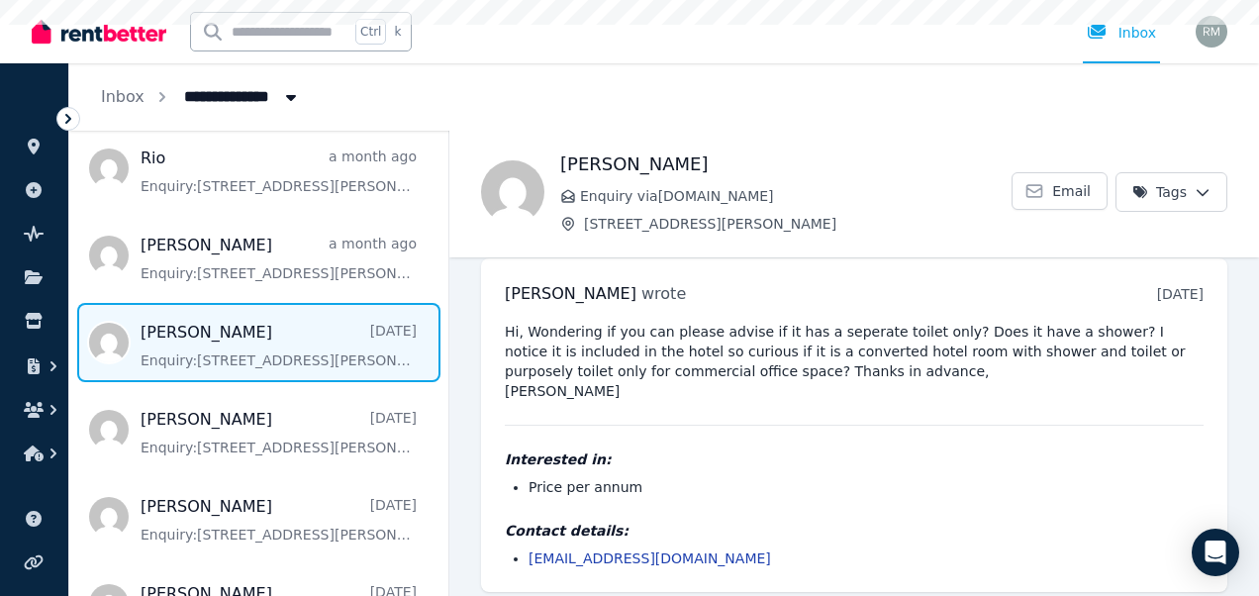
scroll to position [28, 0]
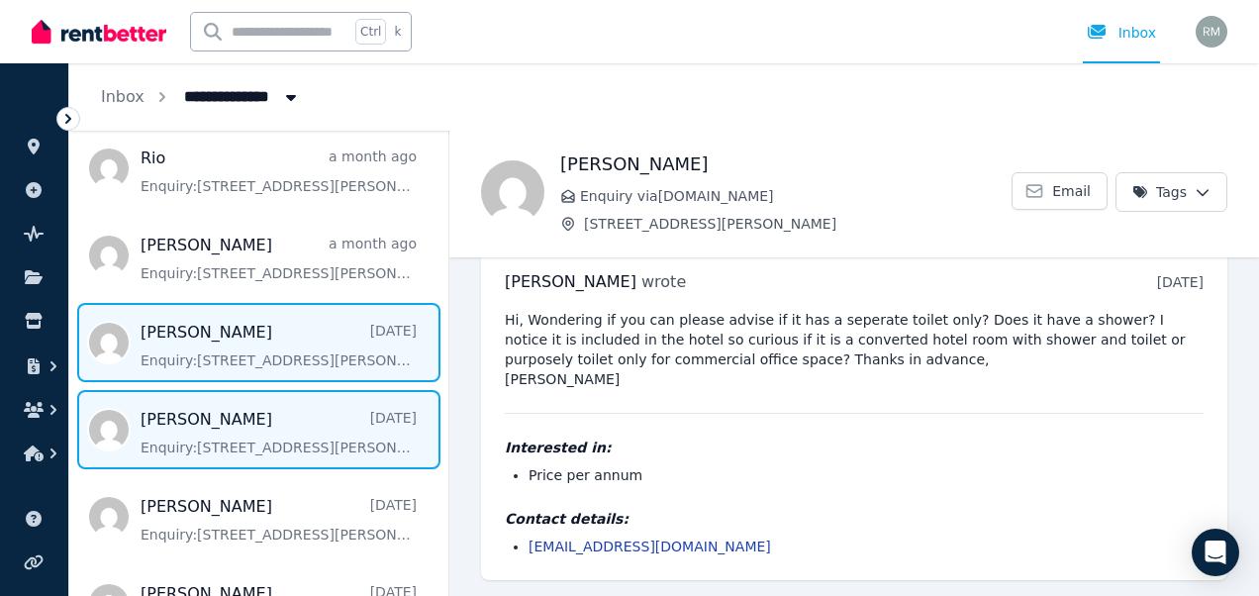
click at [358, 424] on span "Message list" at bounding box center [258, 429] width 379 height 79
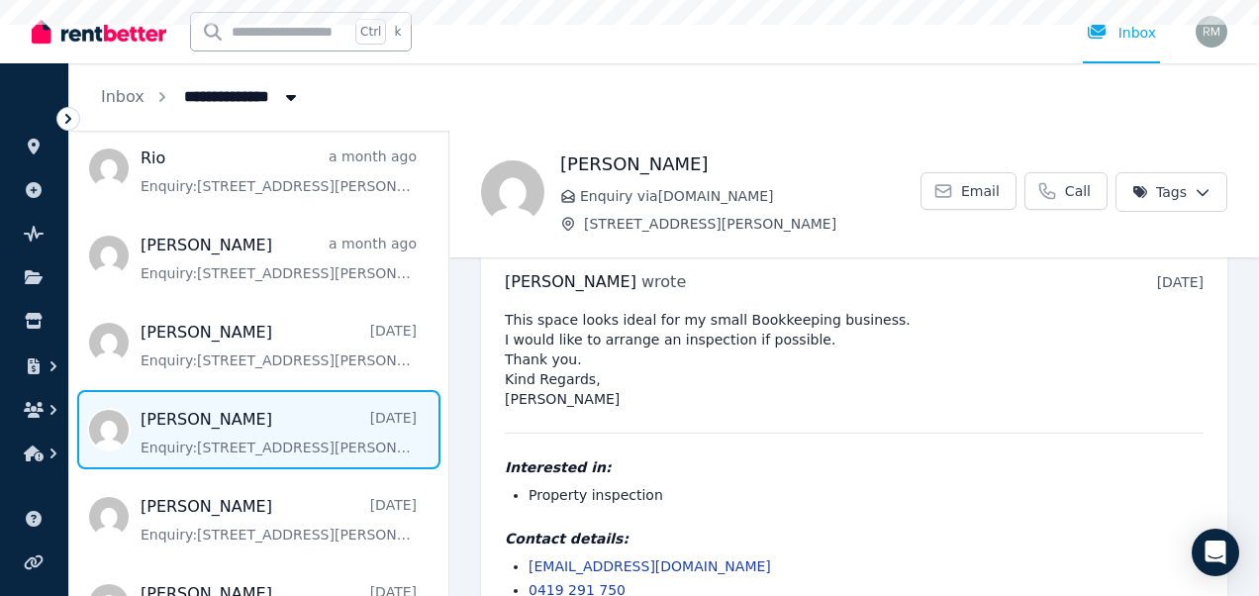
scroll to position [71, 0]
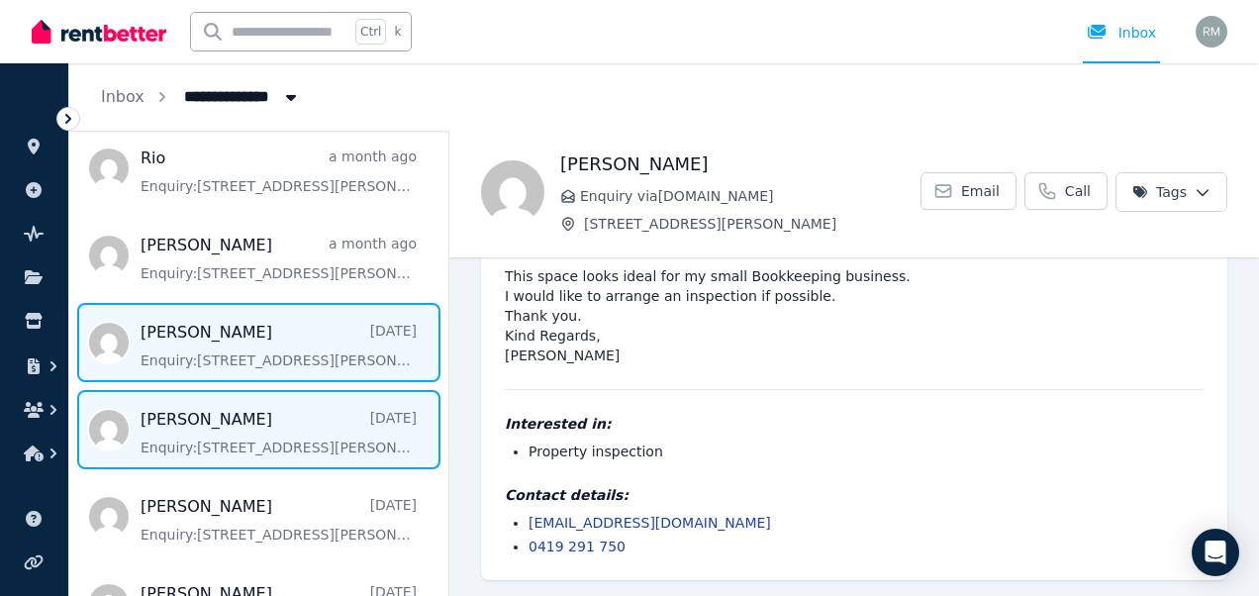
click at [259, 352] on span "Message list" at bounding box center [258, 342] width 379 height 79
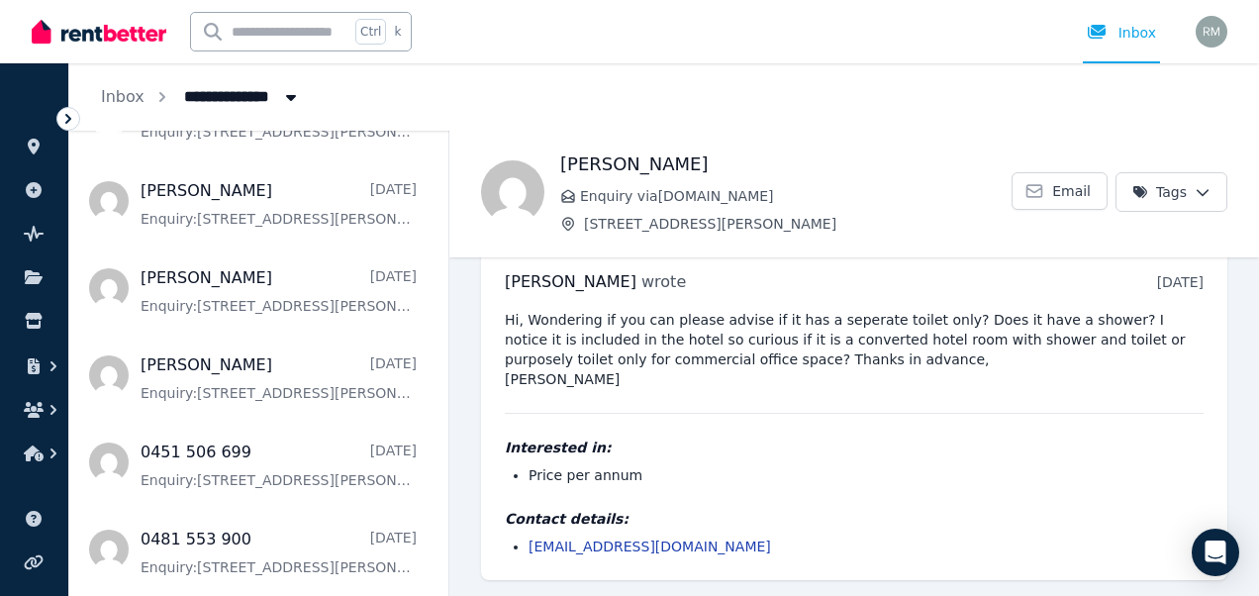
scroll to position [515, 0]
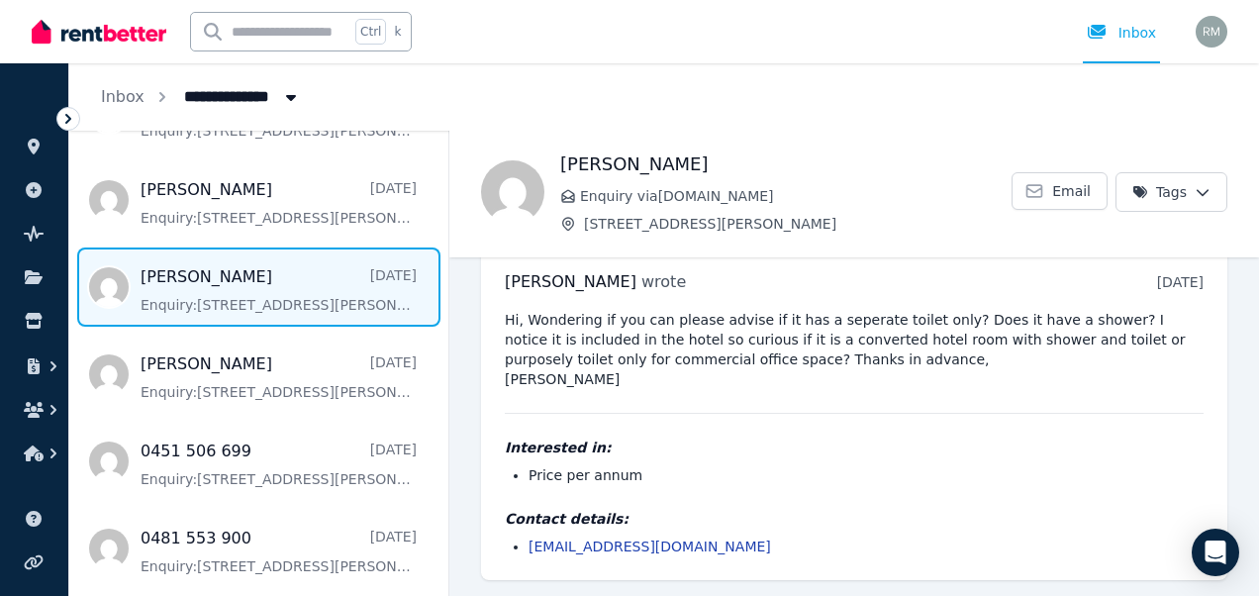
click at [121, 273] on span "Message list" at bounding box center [258, 286] width 379 height 79
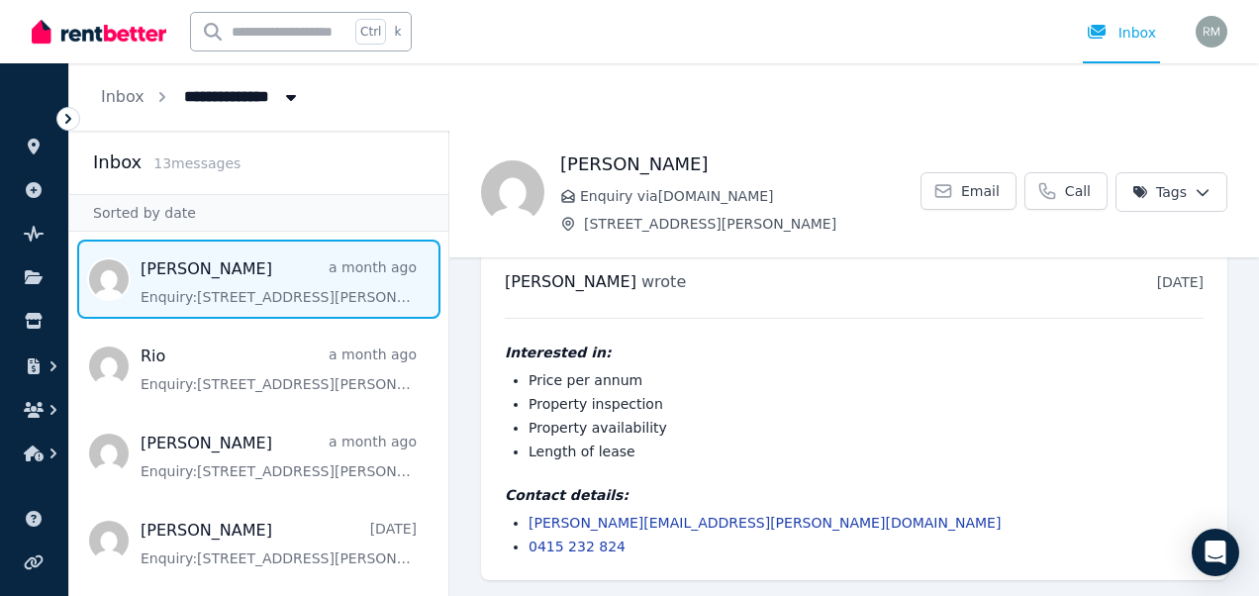
click at [205, 295] on span "Message list" at bounding box center [258, 278] width 379 height 79
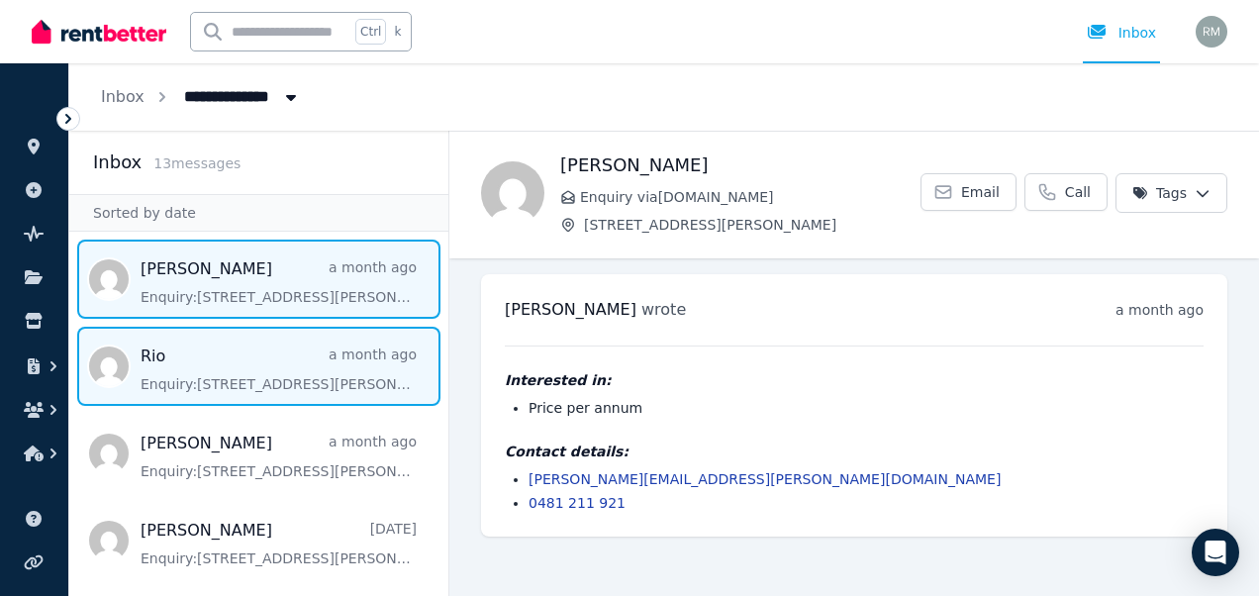
click at [238, 386] on span "Message list" at bounding box center [258, 366] width 379 height 79
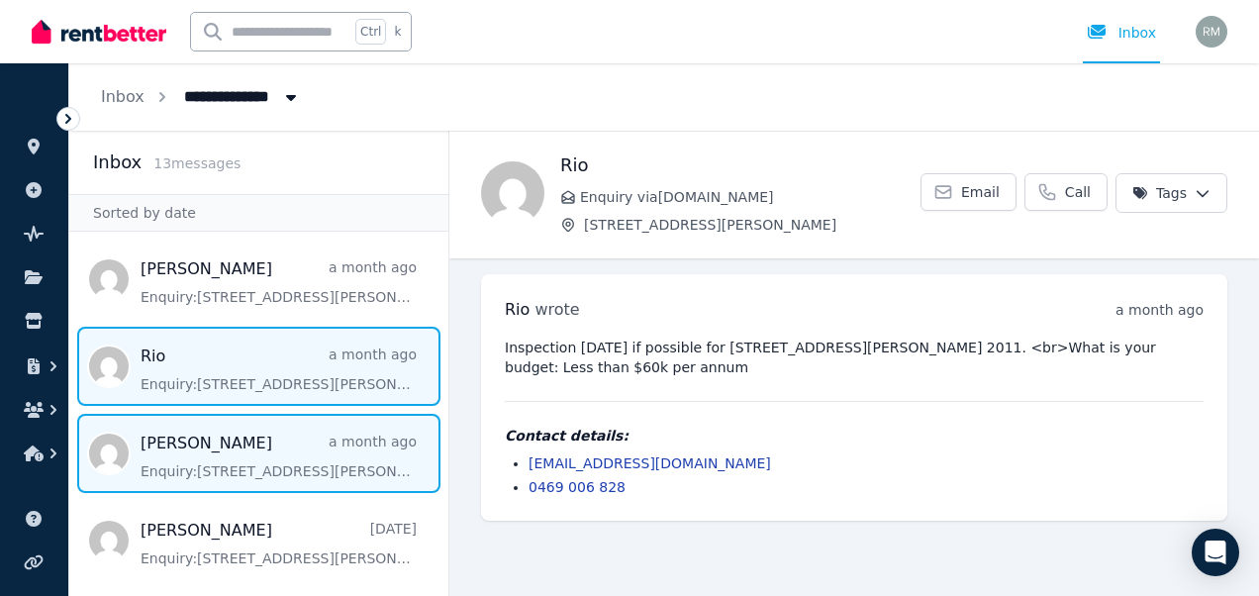
click at [291, 478] on span "Message list" at bounding box center [258, 453] width 379 height 79
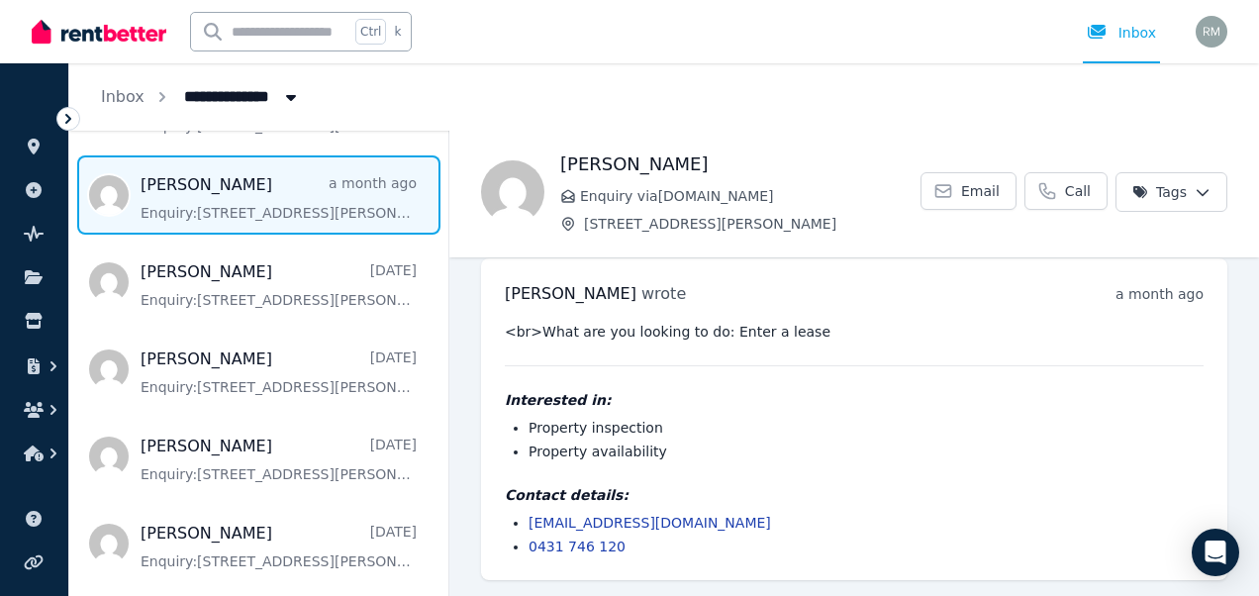
scroll to position [248, 0]
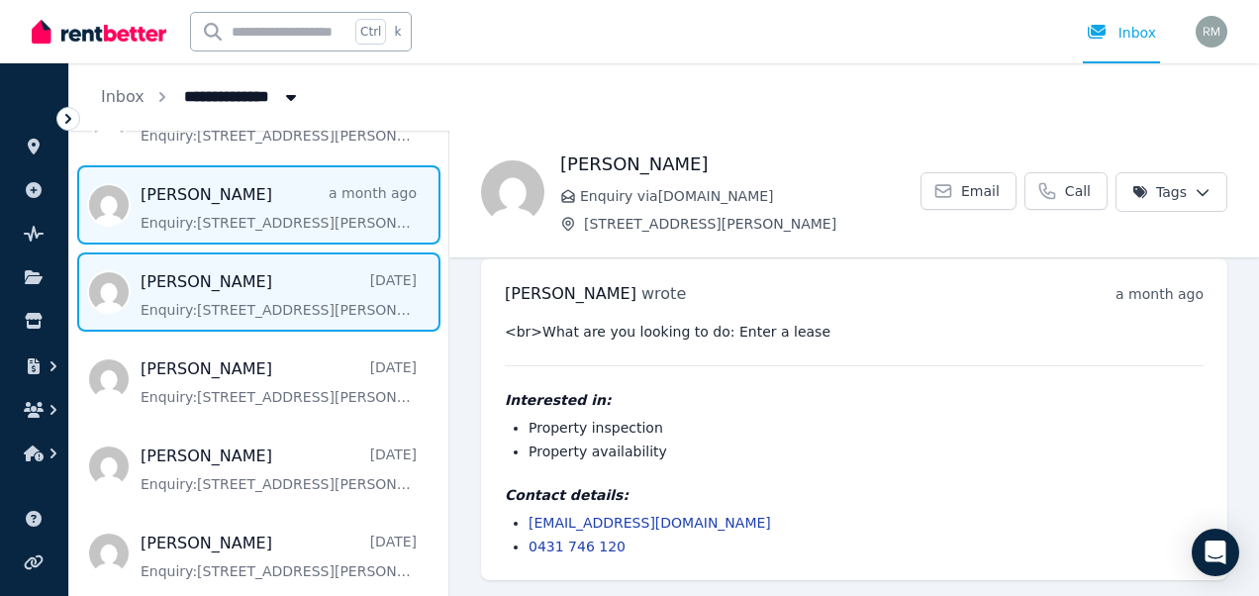
click at [256, 301] on span "Message list" at bounding box center [258, 291] width 379 height 79
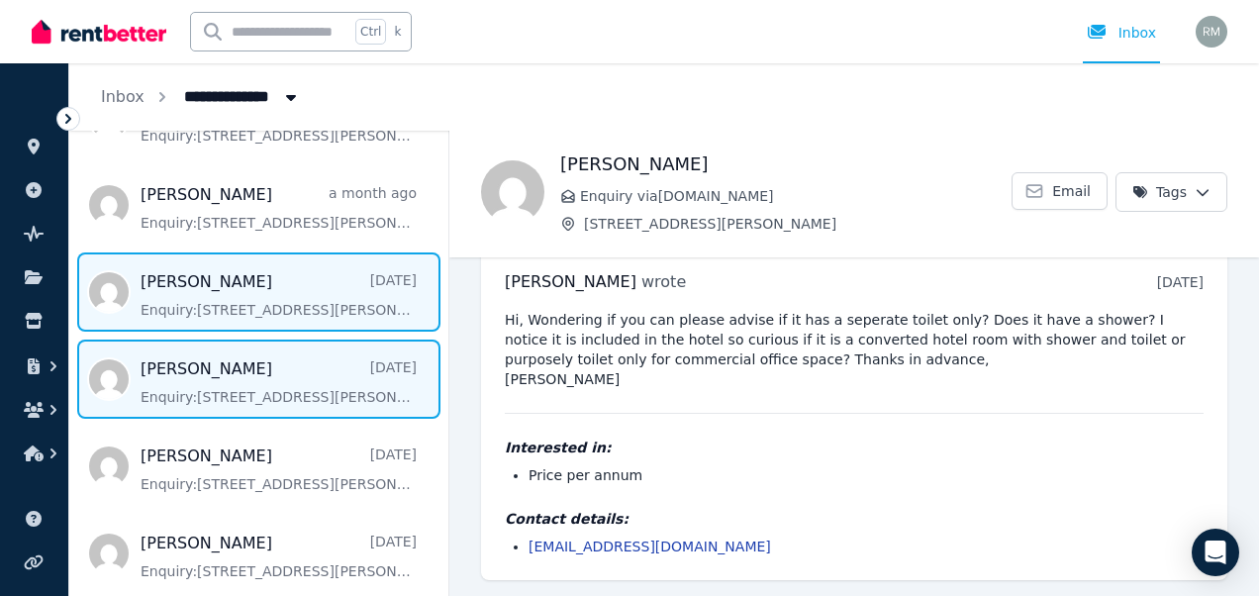
click at [312, 379] on span "Message list" at bounding box center [258, 378] width 379 height 79
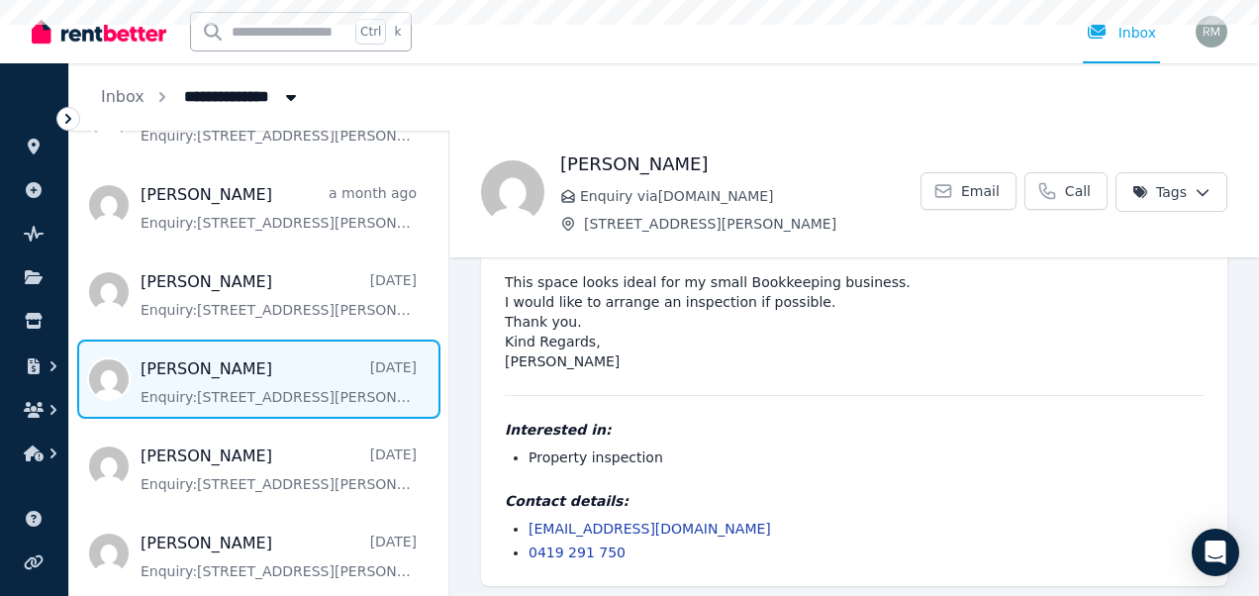
scroll to position [71, 0]
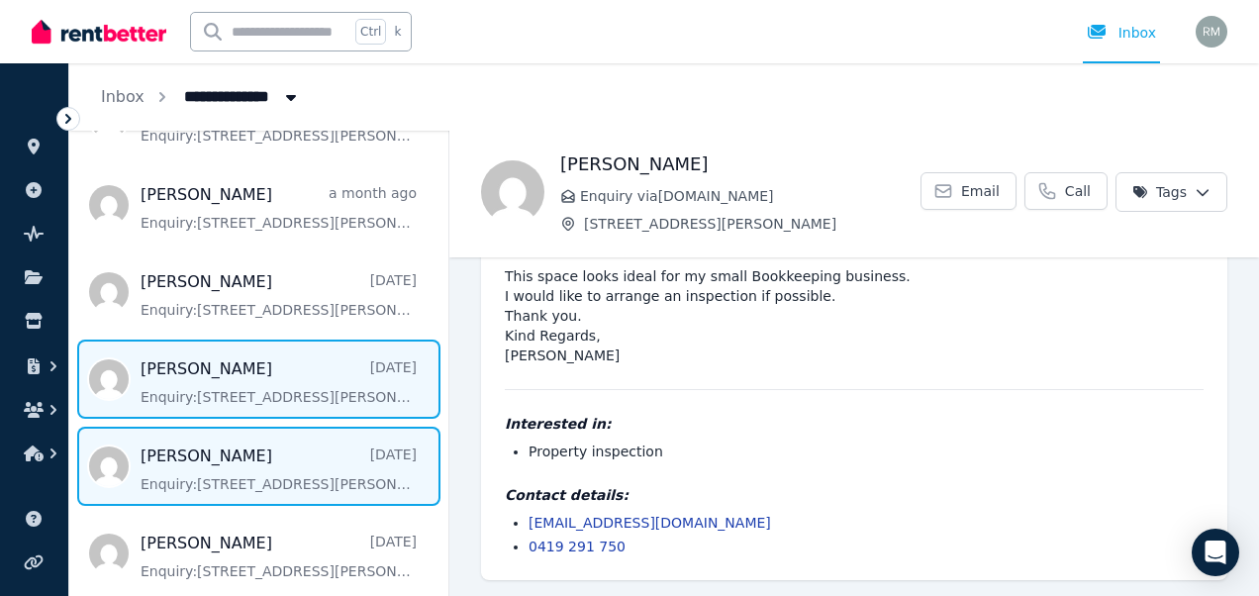
click at [311, 498] on span "Message list" at bounding box center [258, 465] width 379 height 79
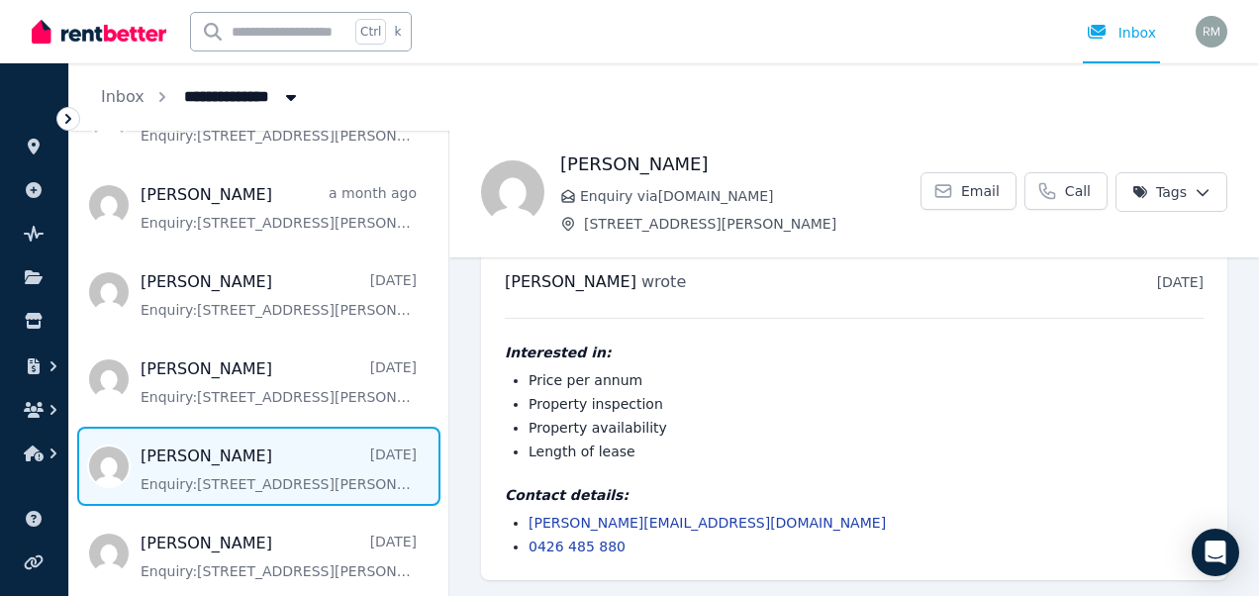
click at [153, 99] on icon "Breadcrumb" at bounding box center [162, 97] width 20 height 20
click at [129, 94] on link "Inbox" at bounding box center [123, 96] width 44 height 19
click at [72, 120] on icon at bounding box center [68, 119] width 20 height 20
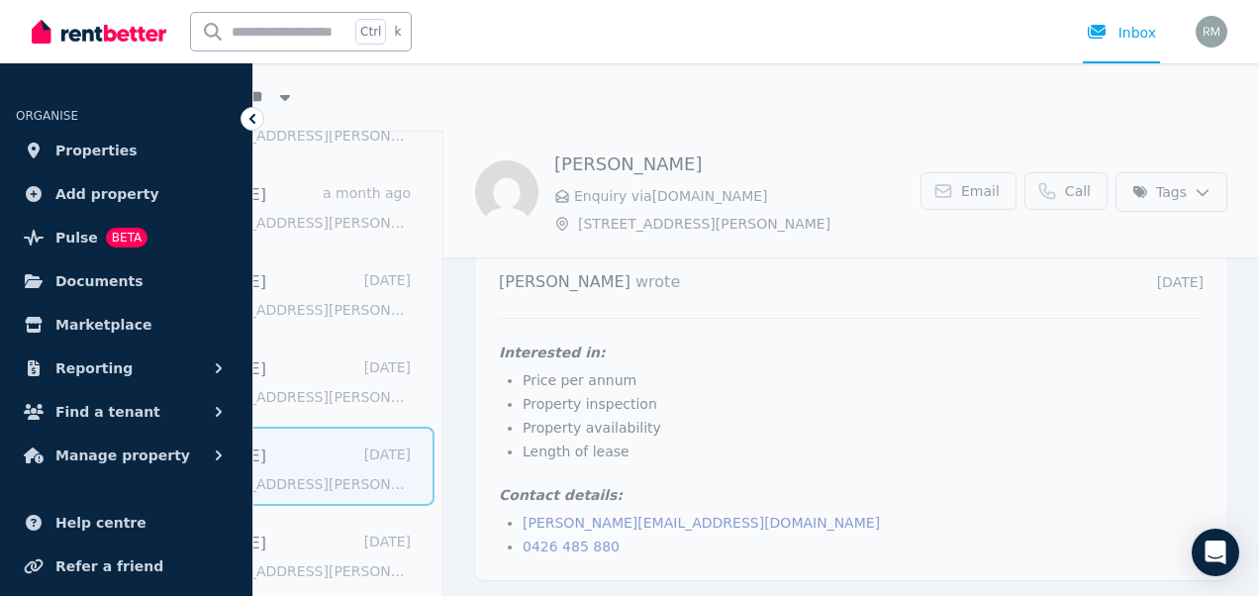
click at [253, 110] on icon at bounding box center [252, 119] width 20 height 20
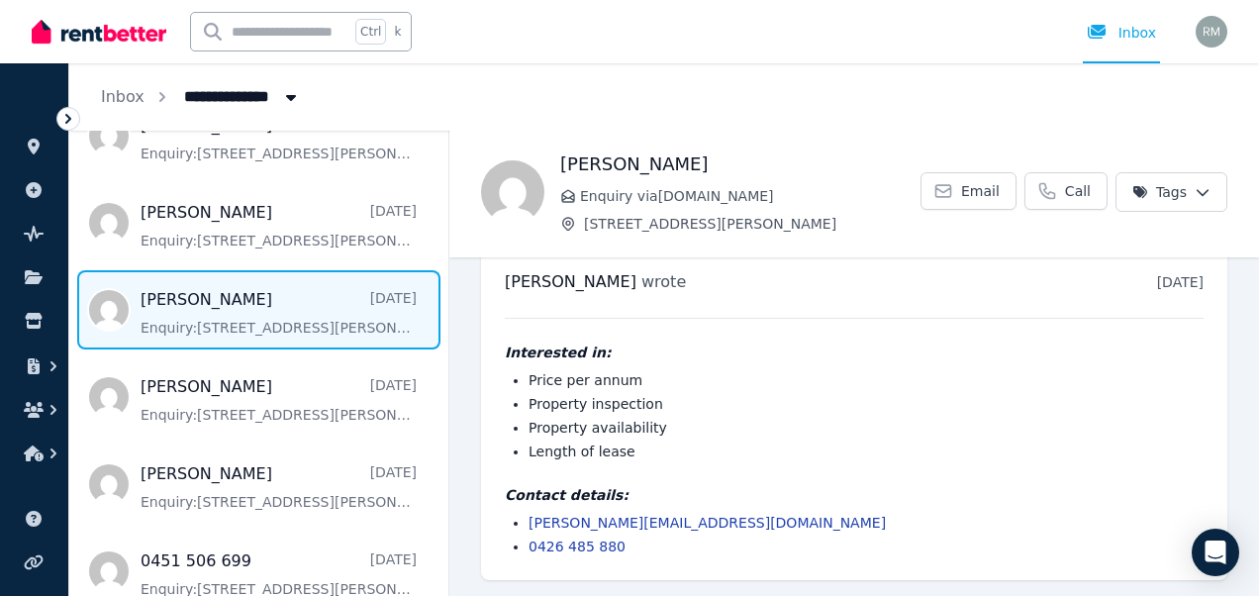
scroll to position [407, 0]
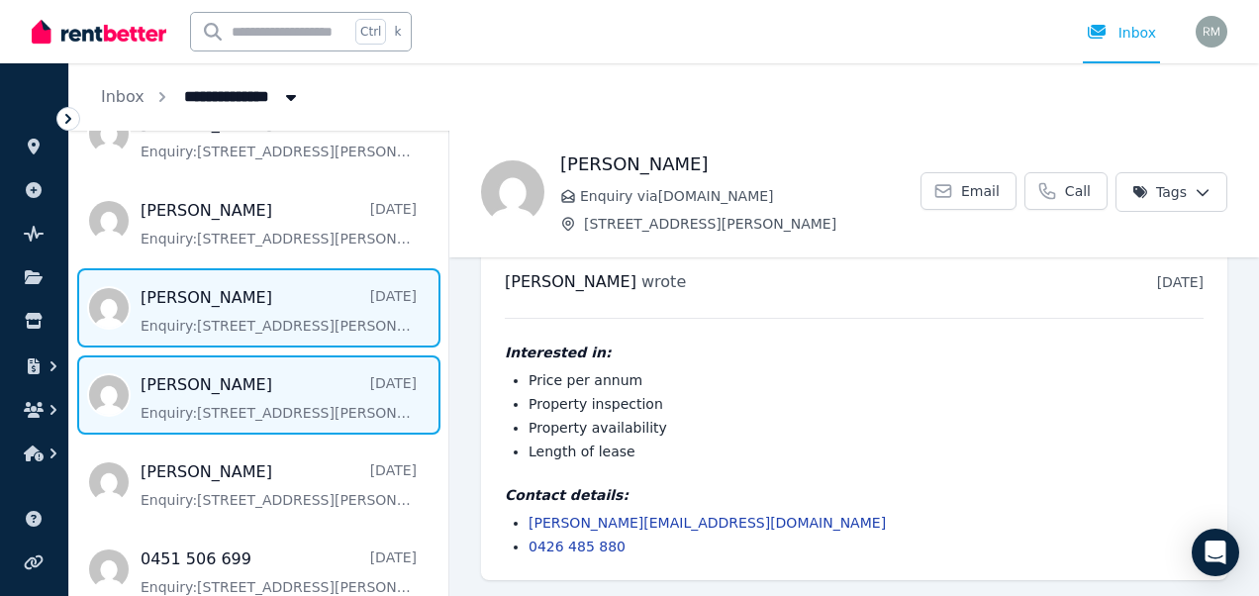
click at [241, 397] on span "Message list" at bounding box center [258, 394] width 379 height 79
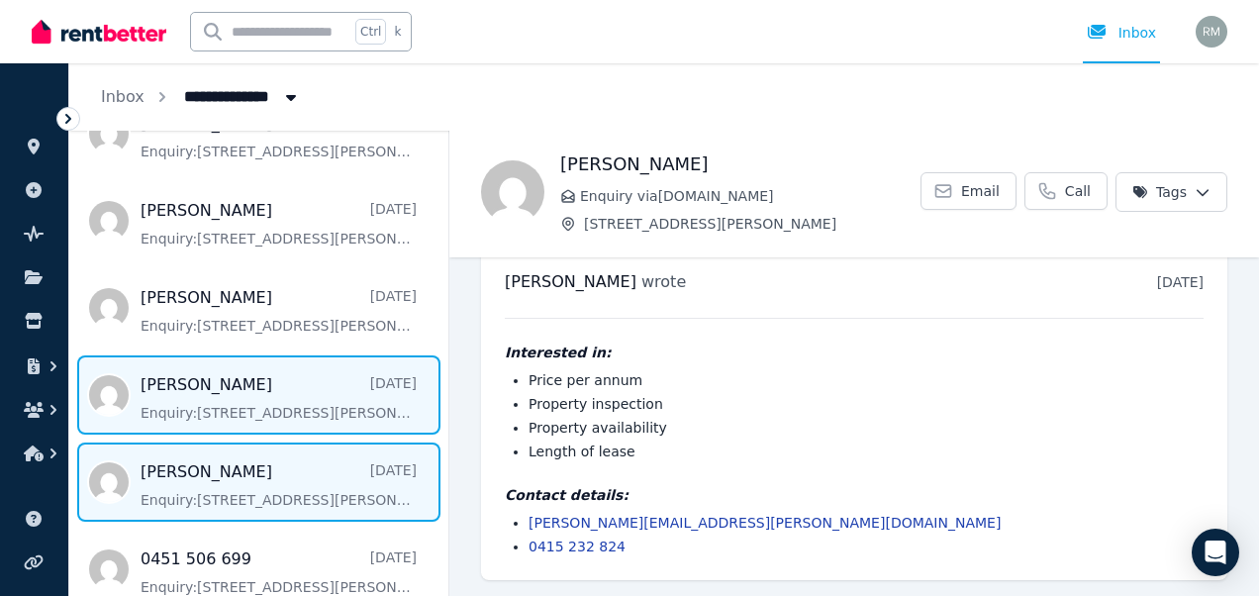
click at [307, 491] on span "Message list" at bounding box center [258, 481] width 379 height 79
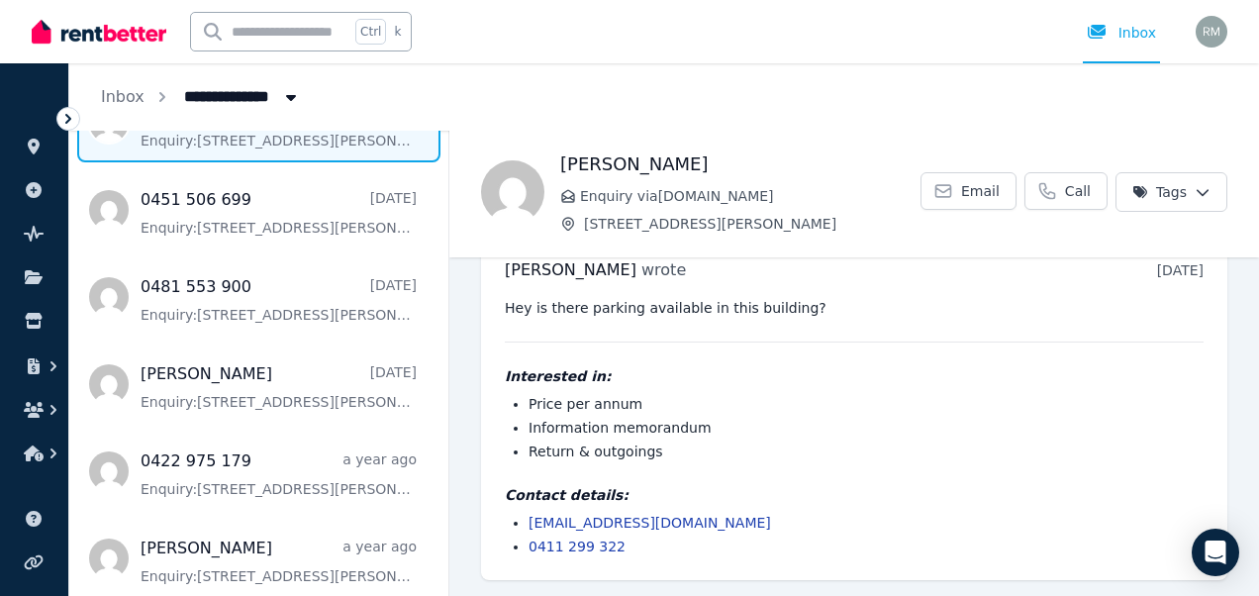
scroll to position [776, 0]
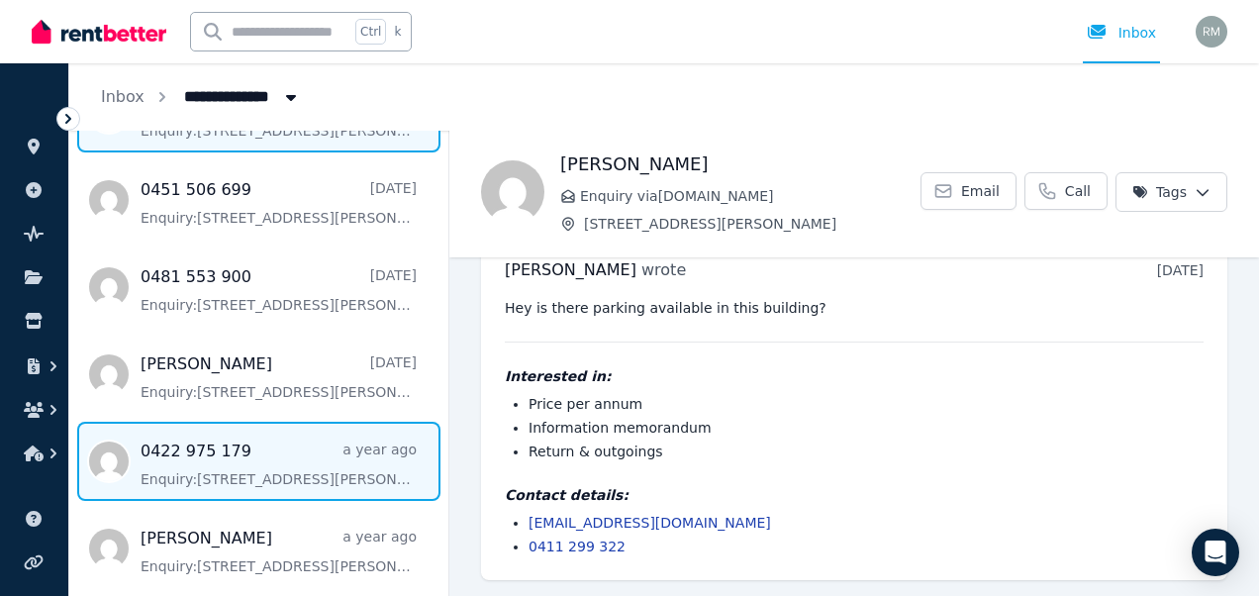
click at [375, 469] on span "Message list" at bounding box center [258, 460] width 379 height 79
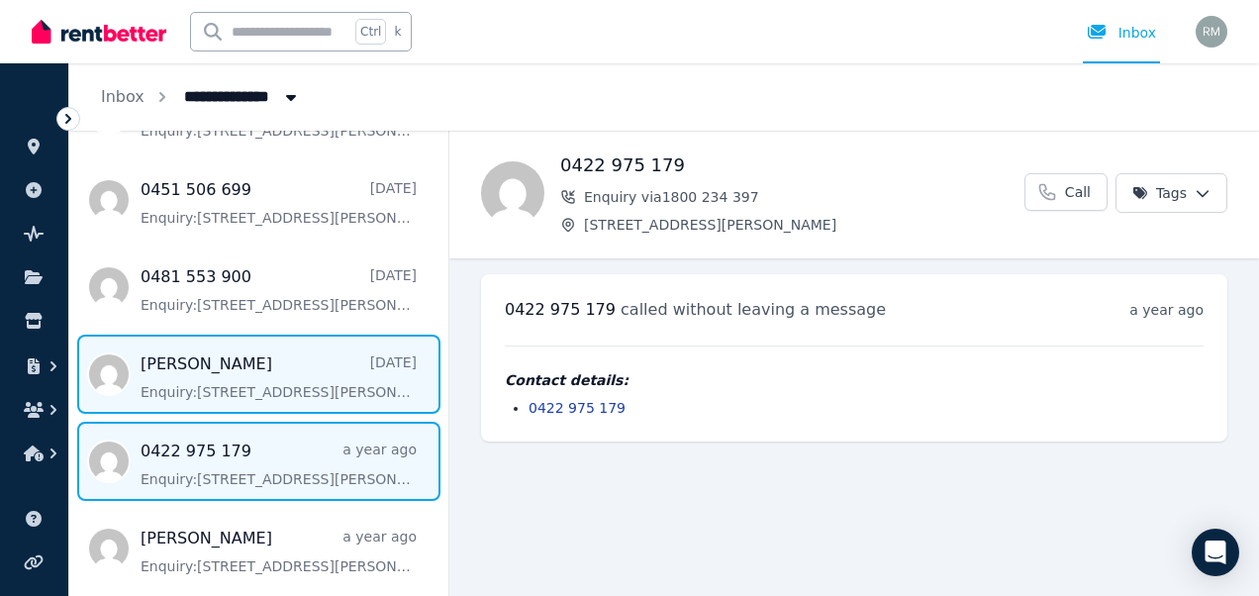
click at [353, 397] on span "Message list" at bounding box center [258, 373] width 379 height 79
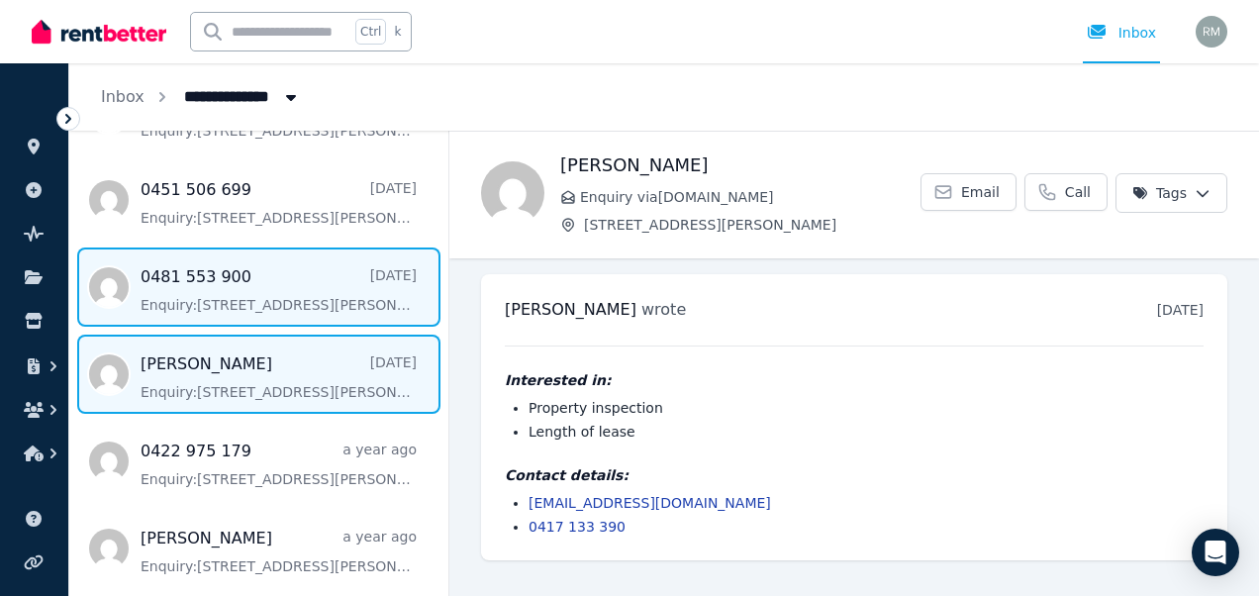
click at [340, 285] on span "Message list" at bounding box center [258, 286] width 379 height 79
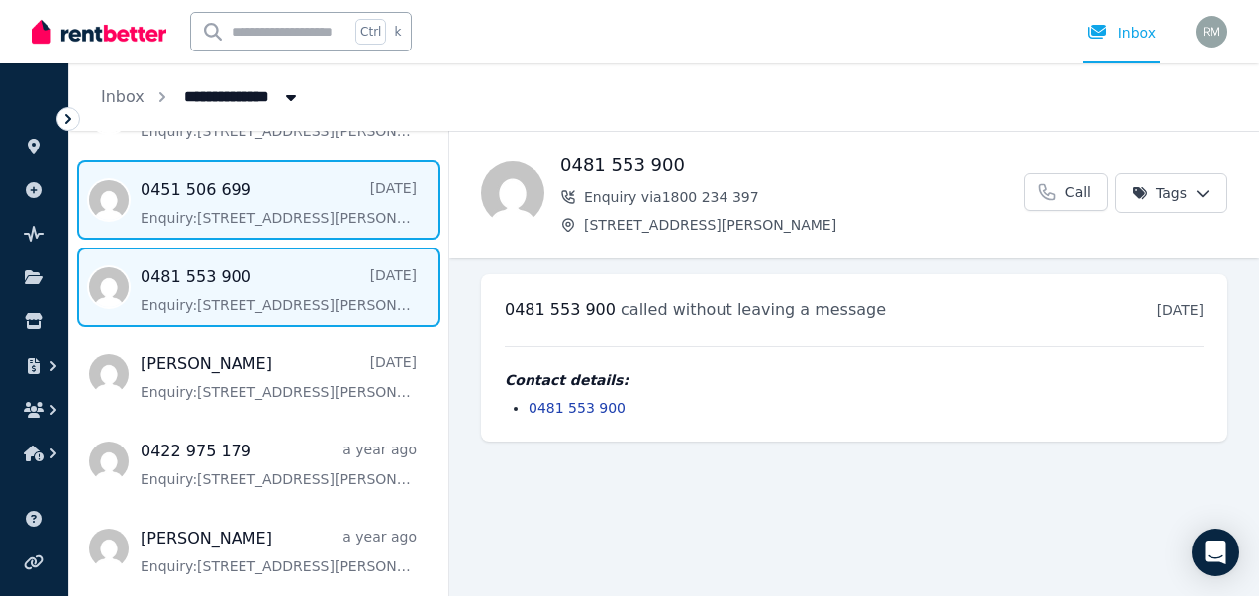
click at [359, 220] on span "Message list" at bounding box center [258, 199] width 379 height 79
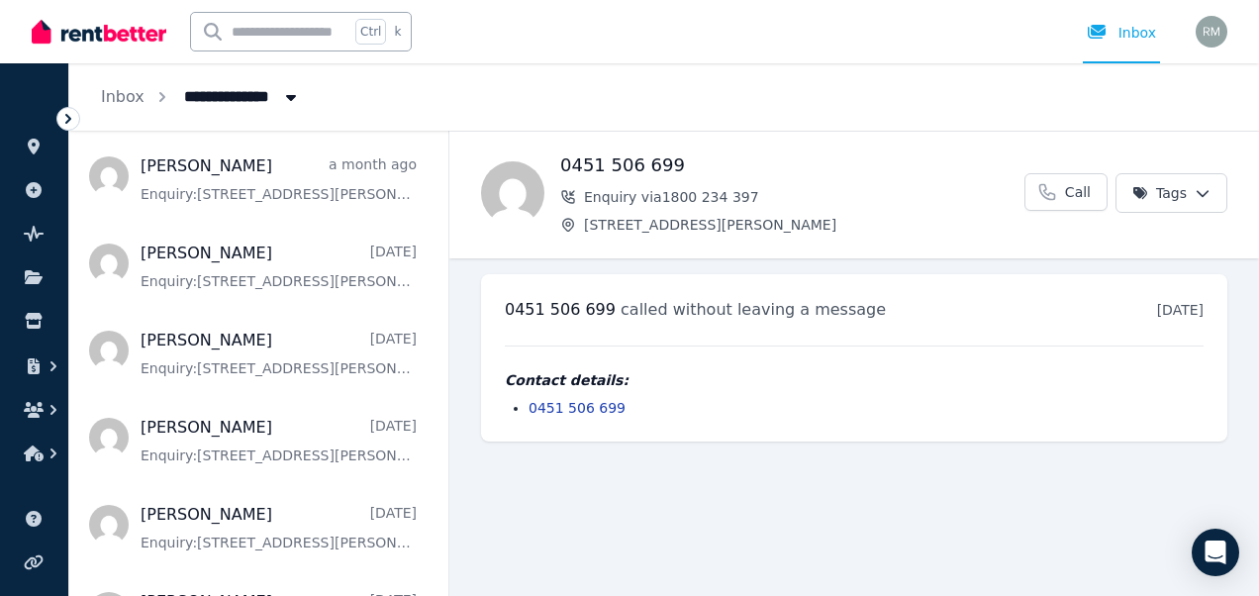
scroll to position [237, 0]
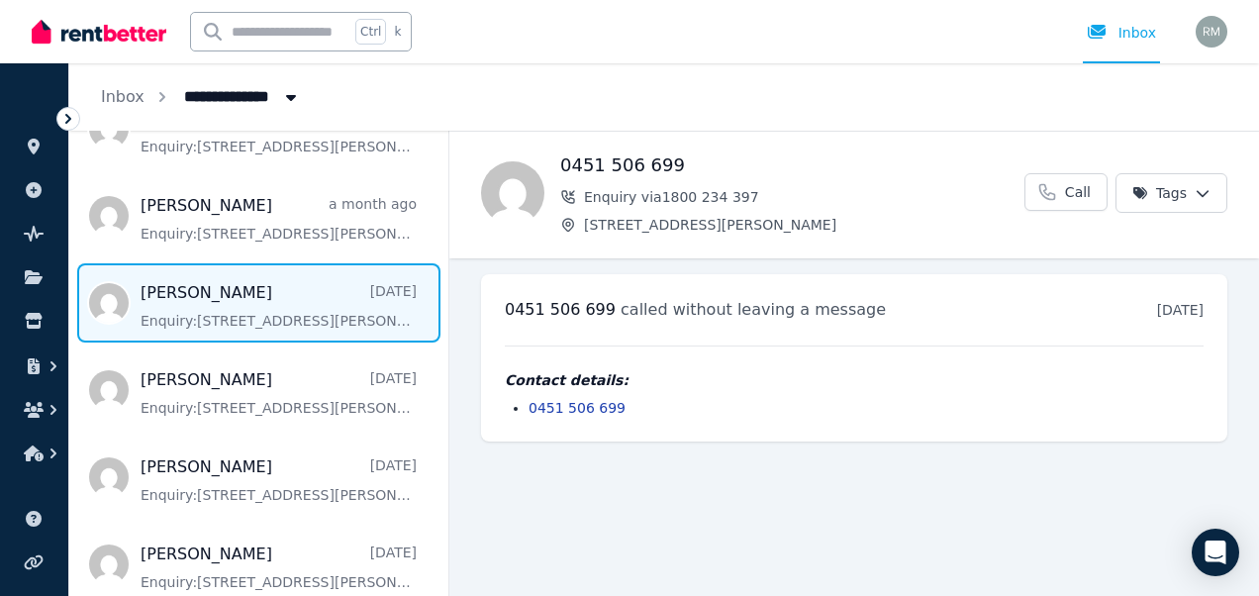
click at [302, 337] on span "Message list" at bounding box center [258, 302] width 379 height 79
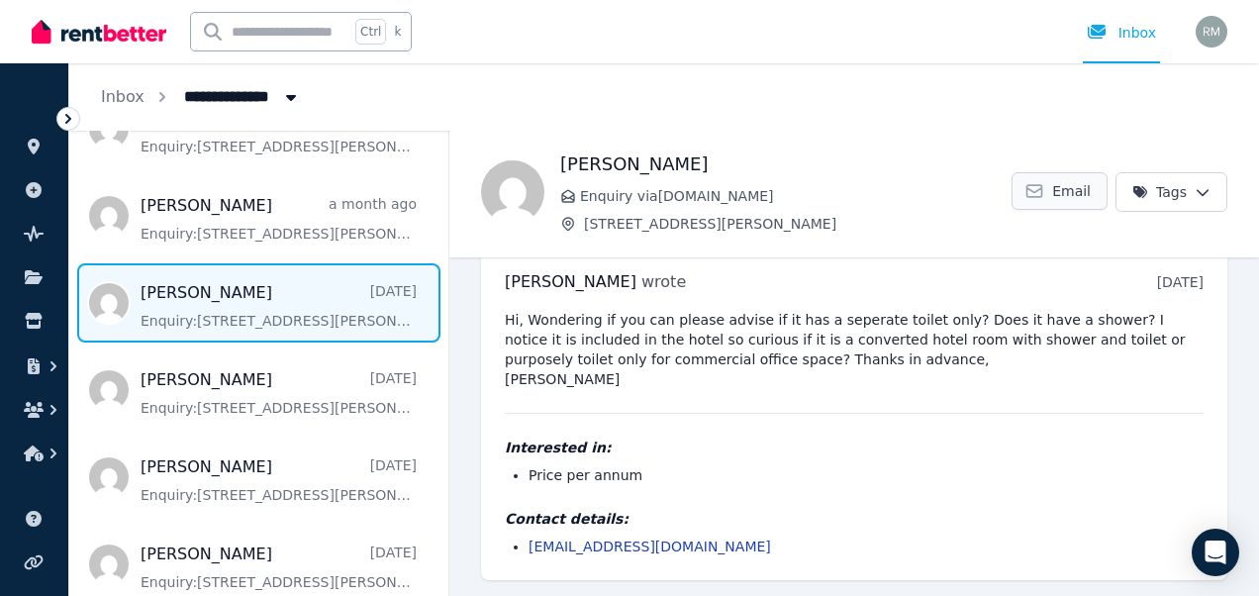
click at [1035, 183] on icon at bounding box center [1034, 191] width 20 height 20
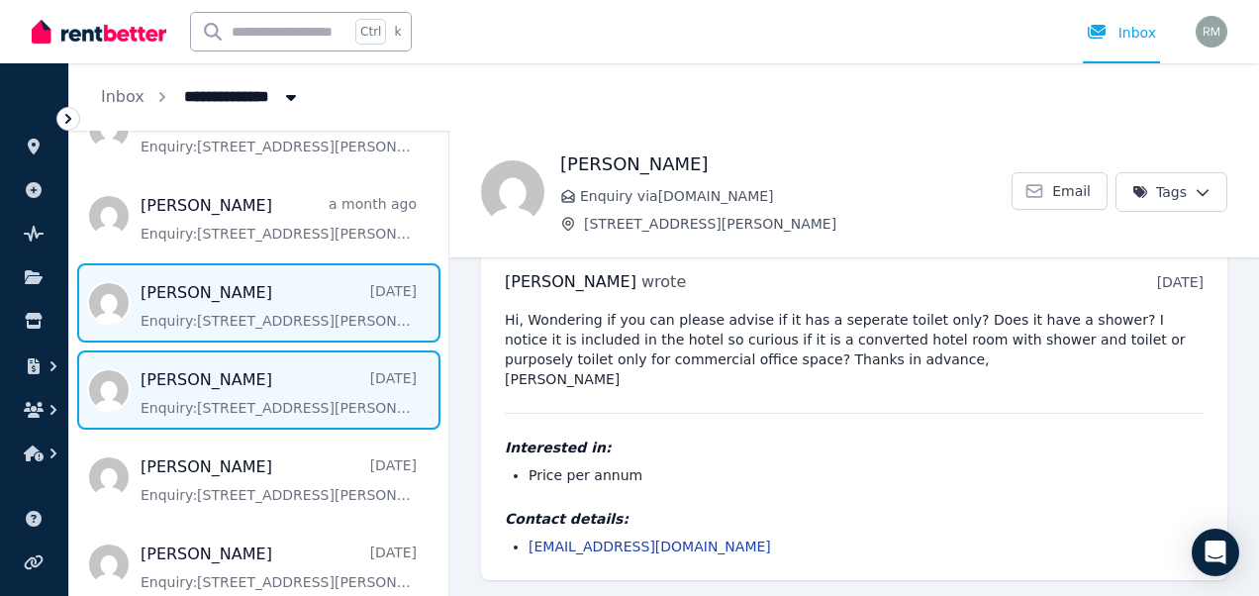
click at [309, 396] on span "Message list" at bounding box center [258, 389] width 379 height 79
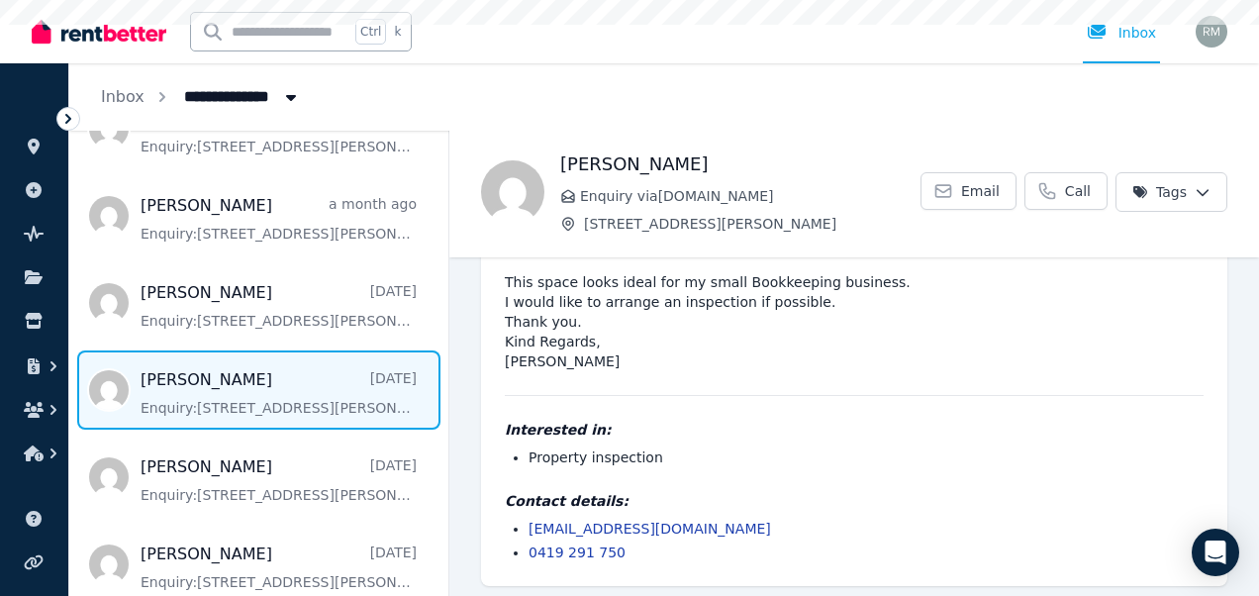
scroll to position [71, 0]
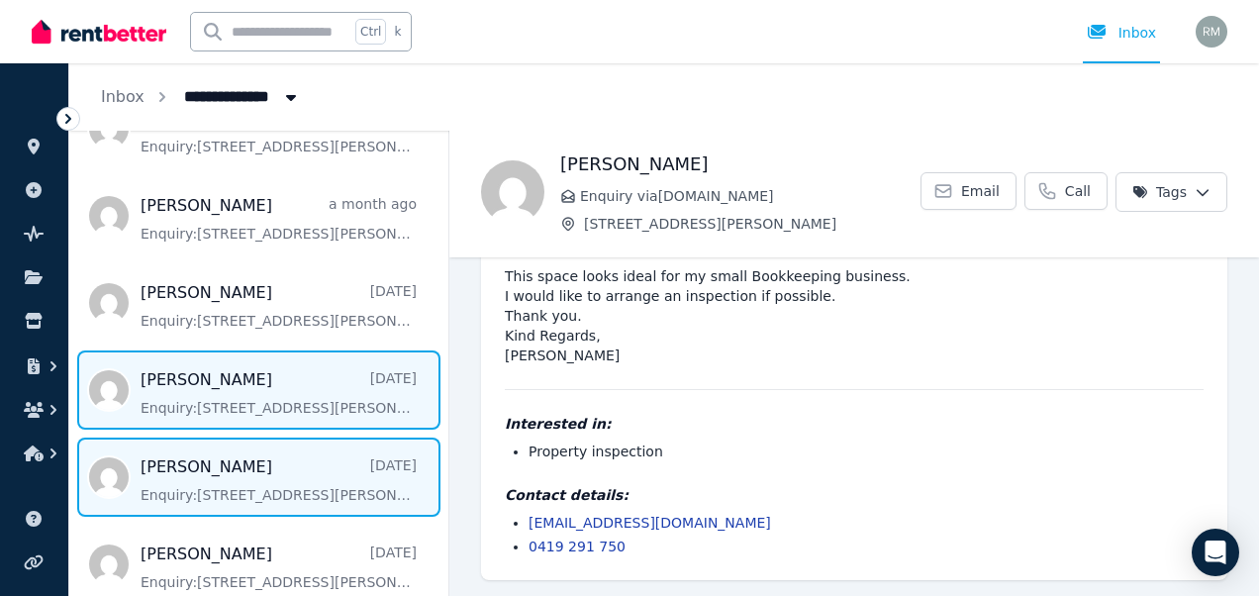
click at [314, 479] on span "Message list" at bounding box center [258, 476] width 379 height 79
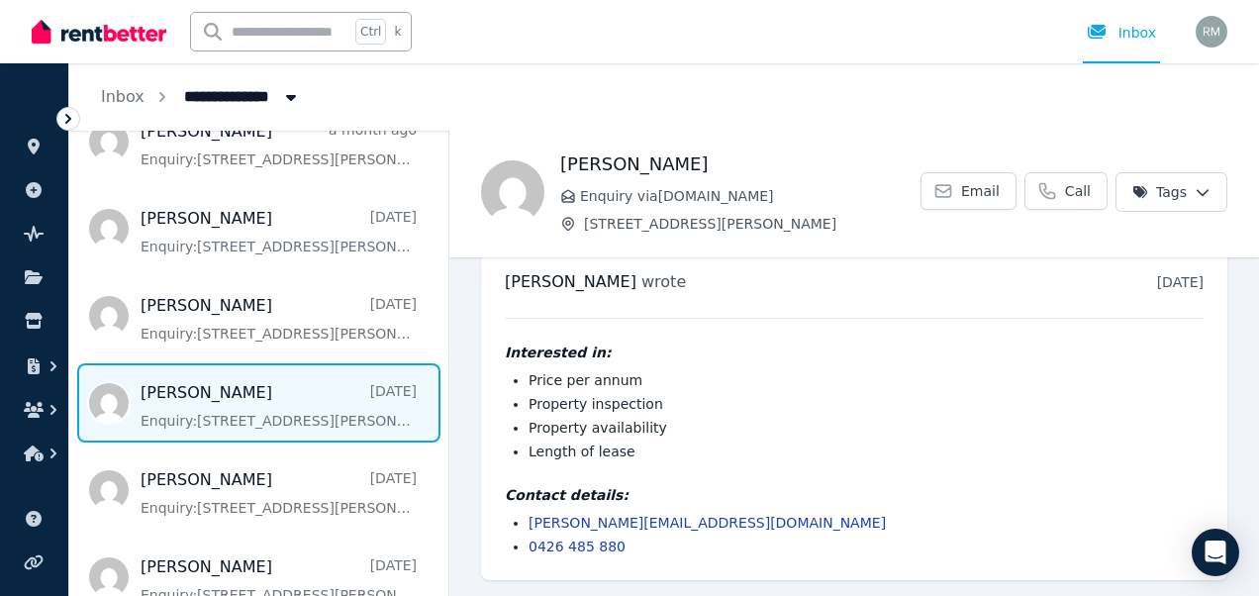
scroll to position [317, 0]
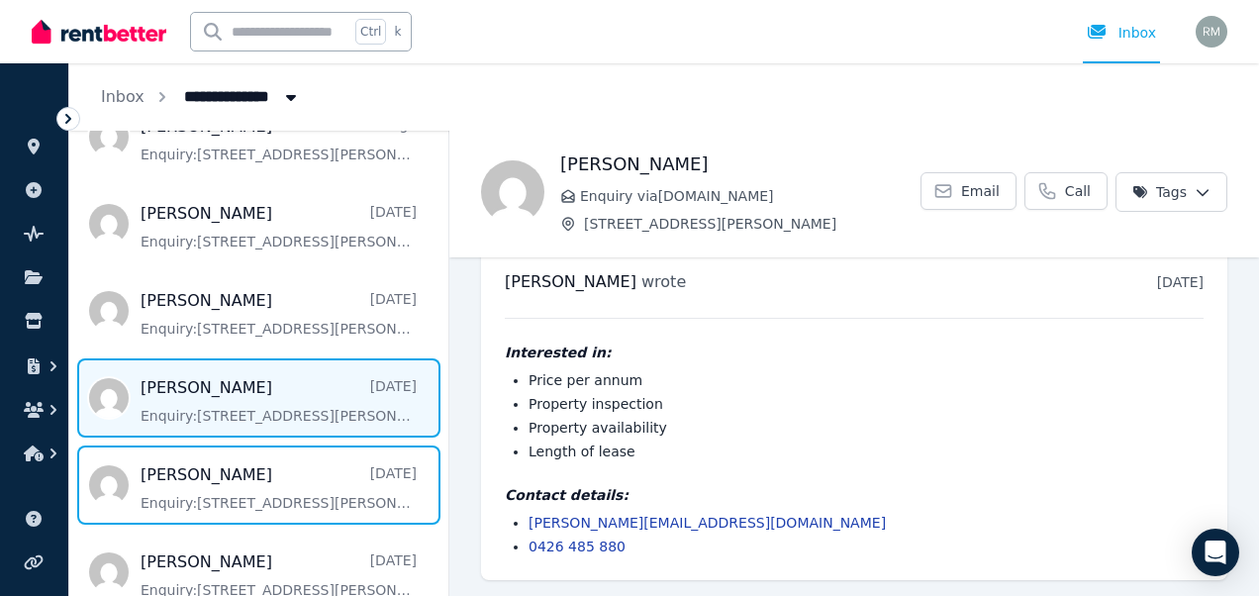
click at [314, 479] on span "Message list" at bounding box center [258, 484] width 379 height 79
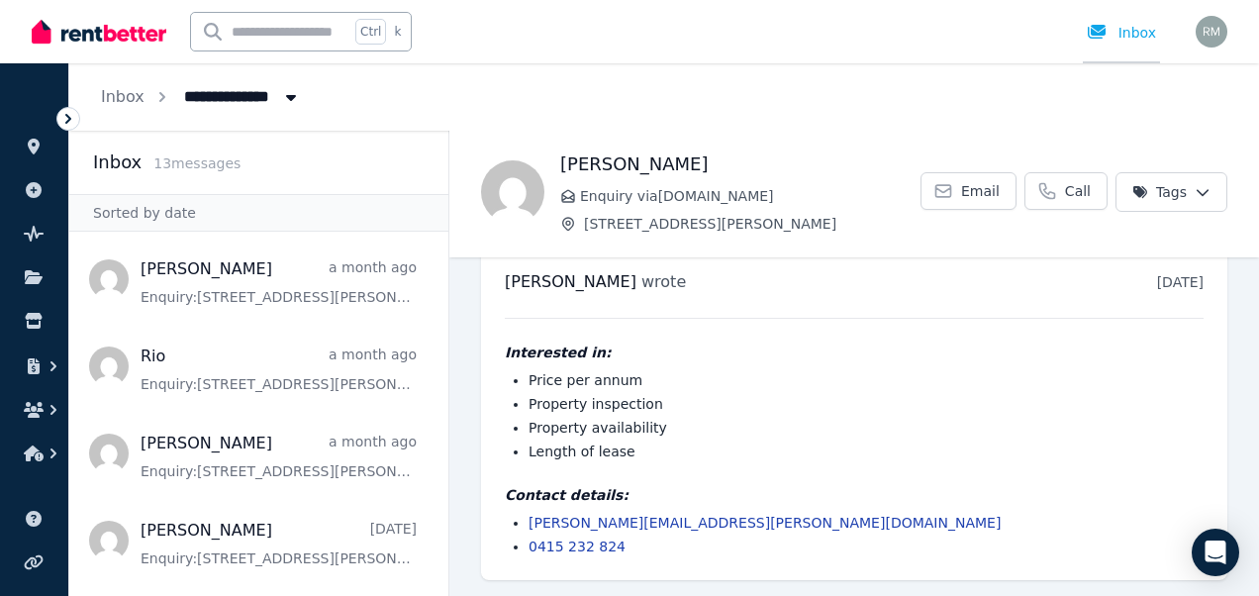
click at [1124, 46] on link "Inbox" at bounding box center [1120, 31] width 77 height 63
click at [31, 152] on icon at bounding box center [34, 147] width 20 height 16
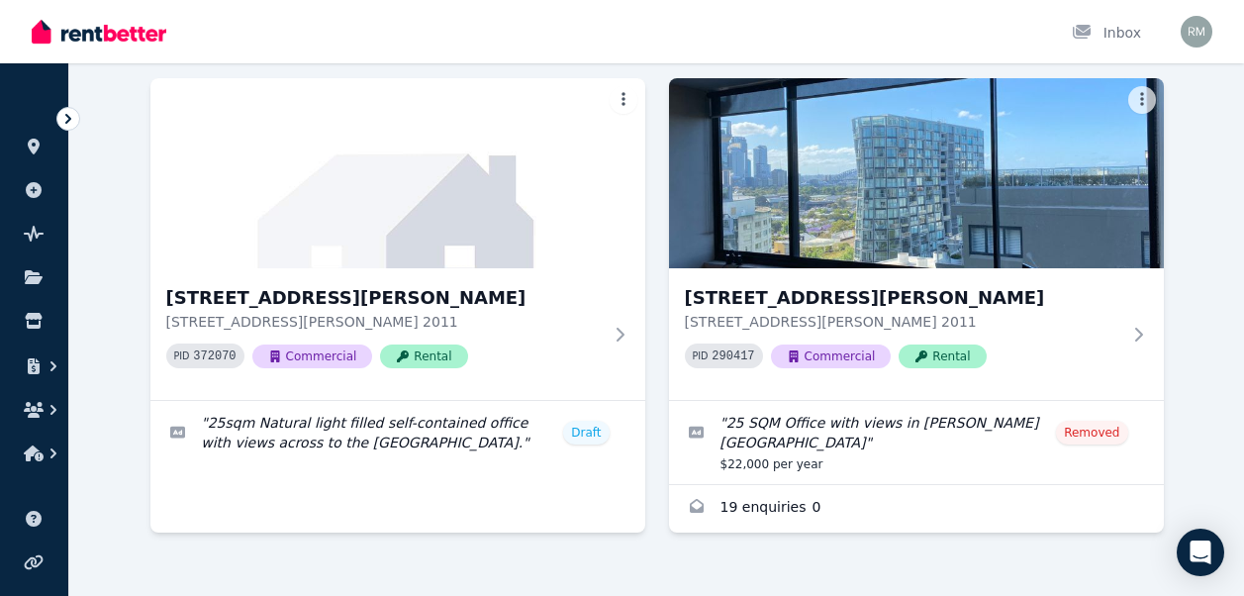
scroll to position [147, 0]
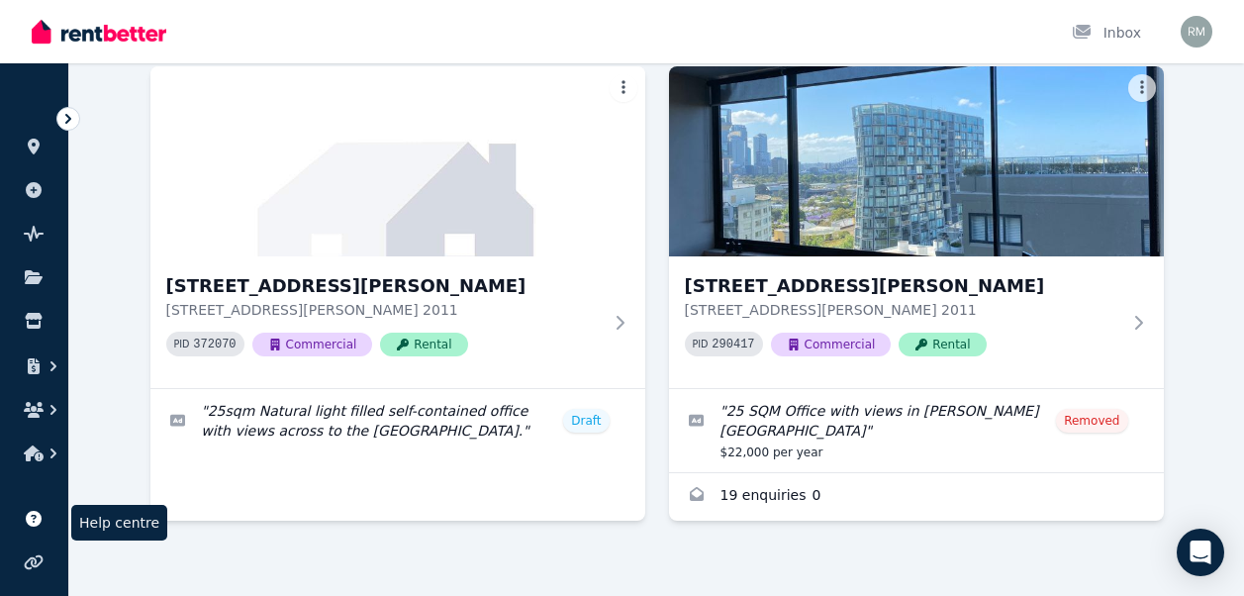
click at [40, 519] on icon at bounding box center [34, 519] width 16 height 16
click at [127, 28] on img at bounding box center [99, 32] width 135 height 30
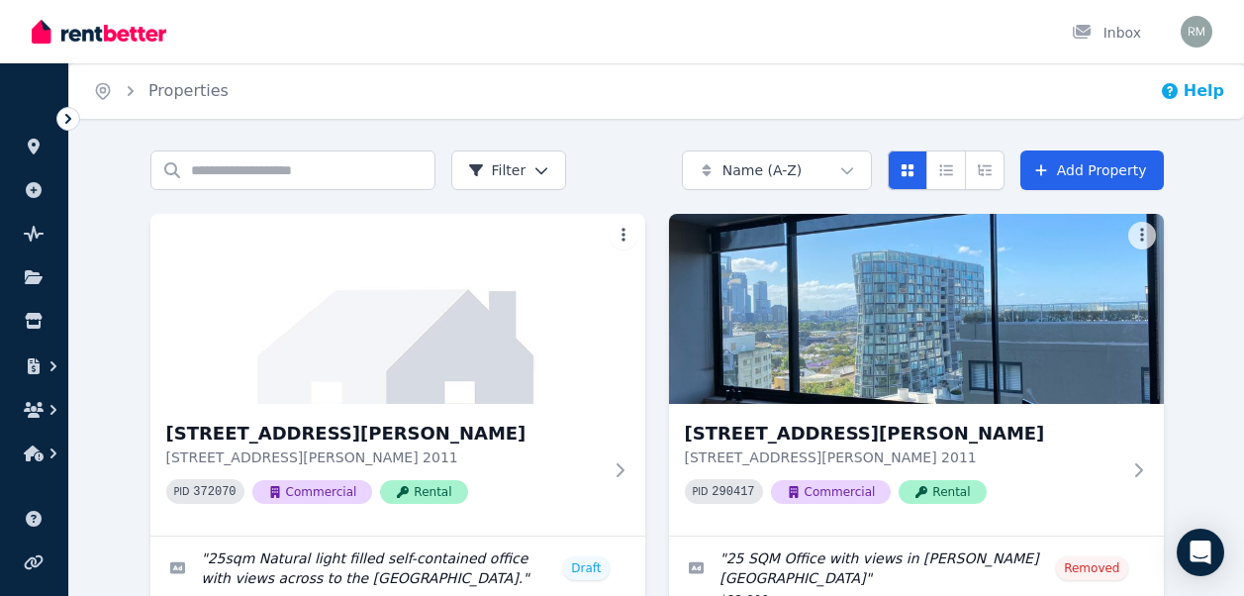
click at [1194, 97] on button "Help" at bounding box center [1192, 91] width 64 height 24
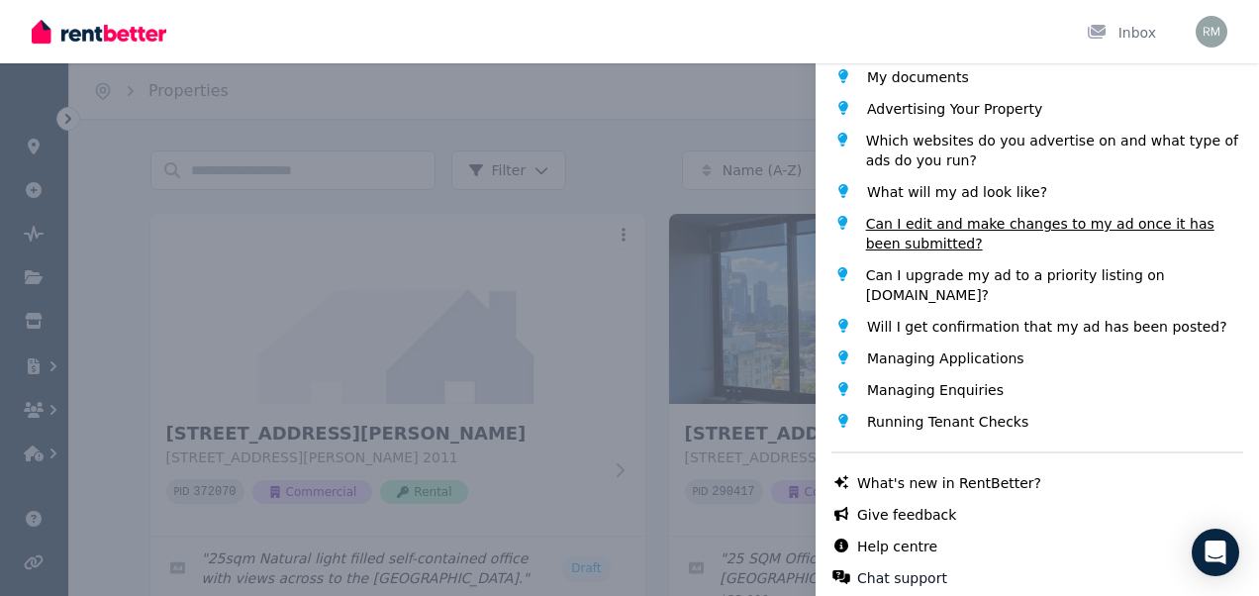
scroll to position [220, 0]
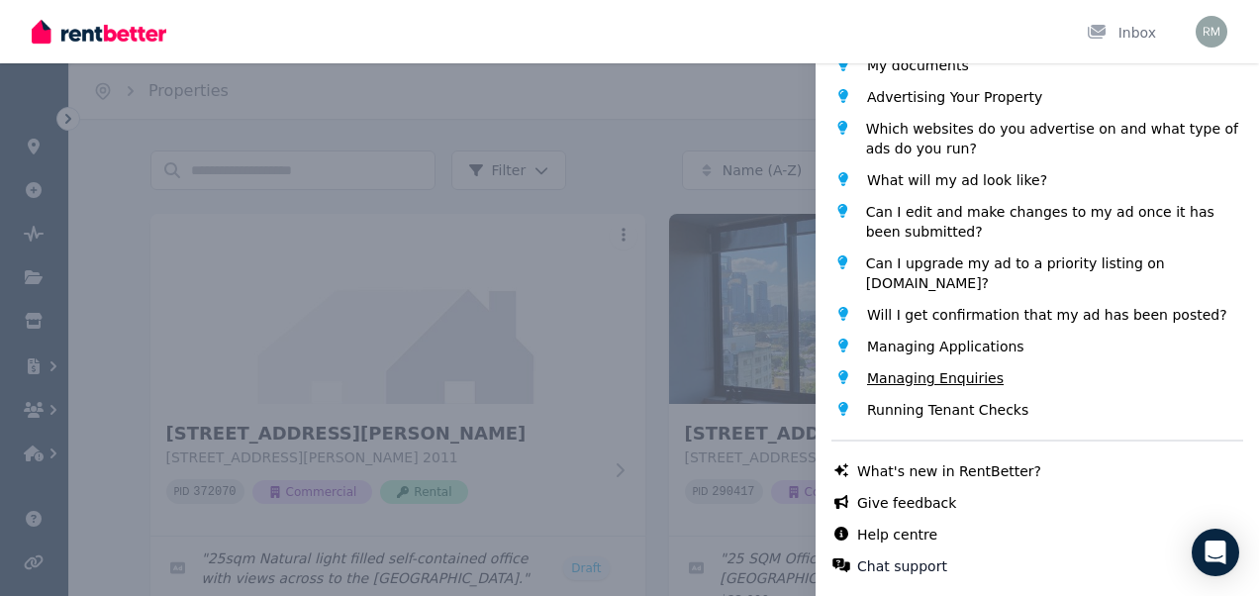
click at [952, 375] on span "Managing Enquiries" at bounding box center [935, 378] width 137 height 20
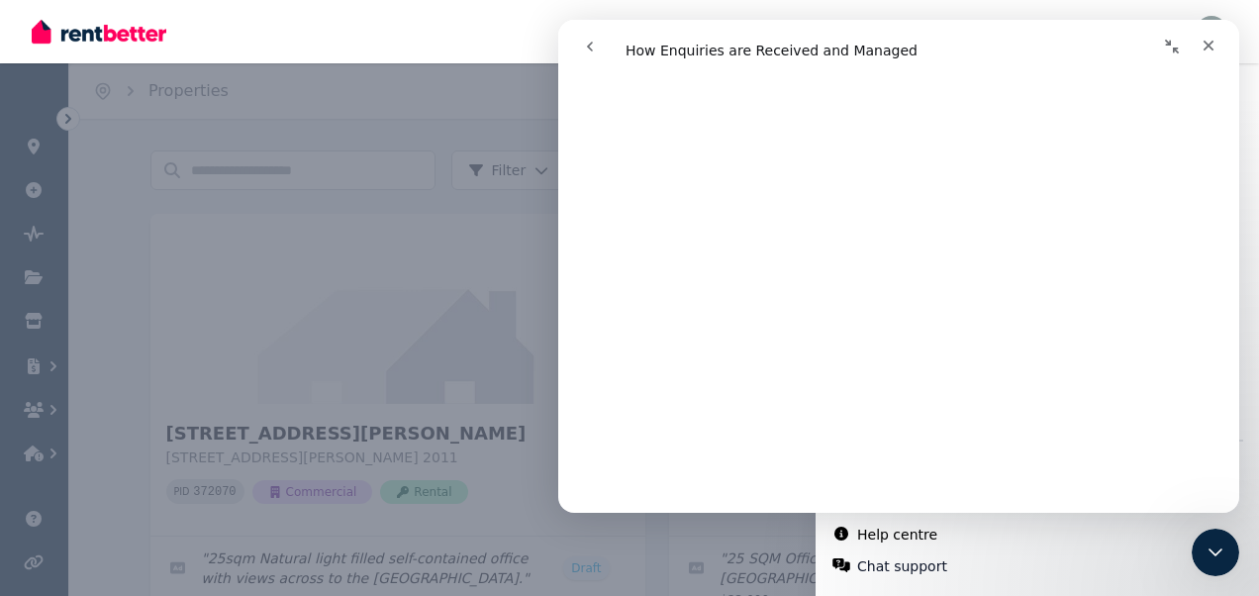
scroll to position [950, 0]
click at [1202, 44] on icon "Close" at bounding box center [1208, 46] width 16 height 16
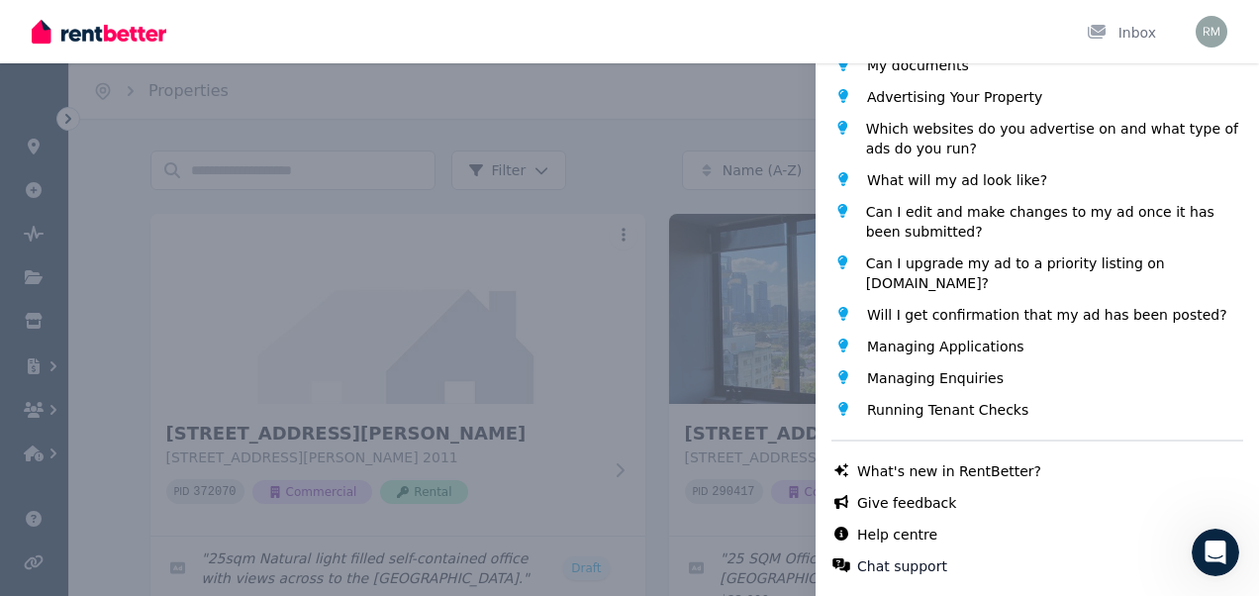
scroll to position [0, 0]
click at [894, 569] on button "Chat support" at bounding box center [902, 566] width 90 height 20
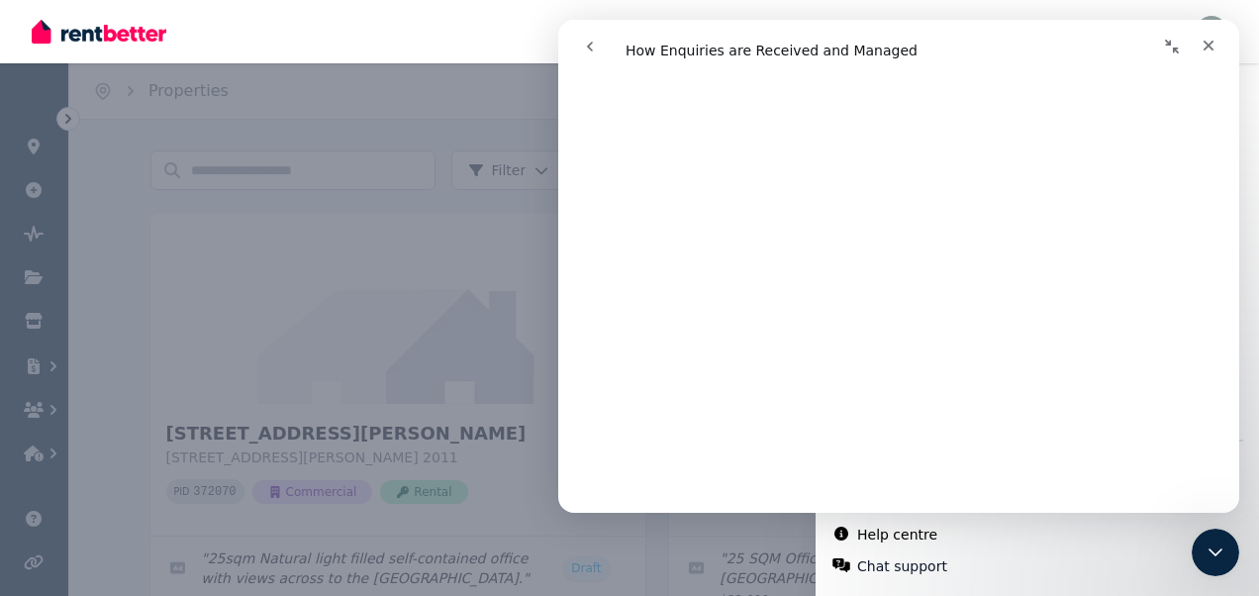
scroll to position [3217, 0]
click at [356, 90] on div "Help Close panel Popular topics What is RentBetter? Conducting Viewings (or Ins…" at bounding box center [629, 298] width 1259 height 596
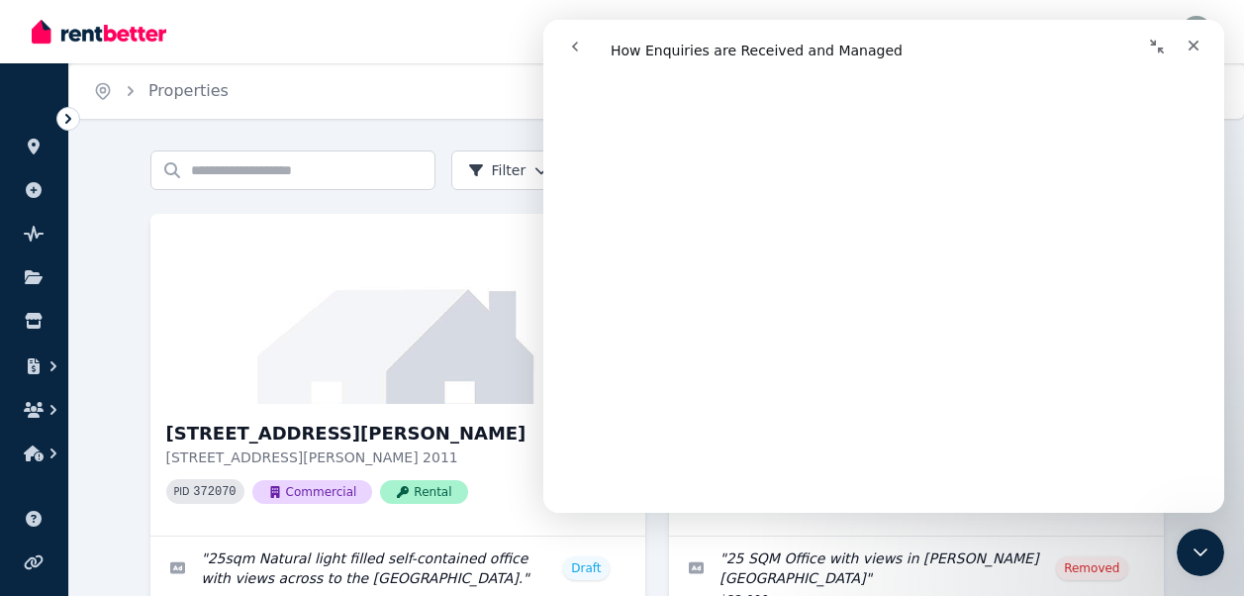
click at [66, 125] on icon at bounding box center [68, 119] width 20 height 20
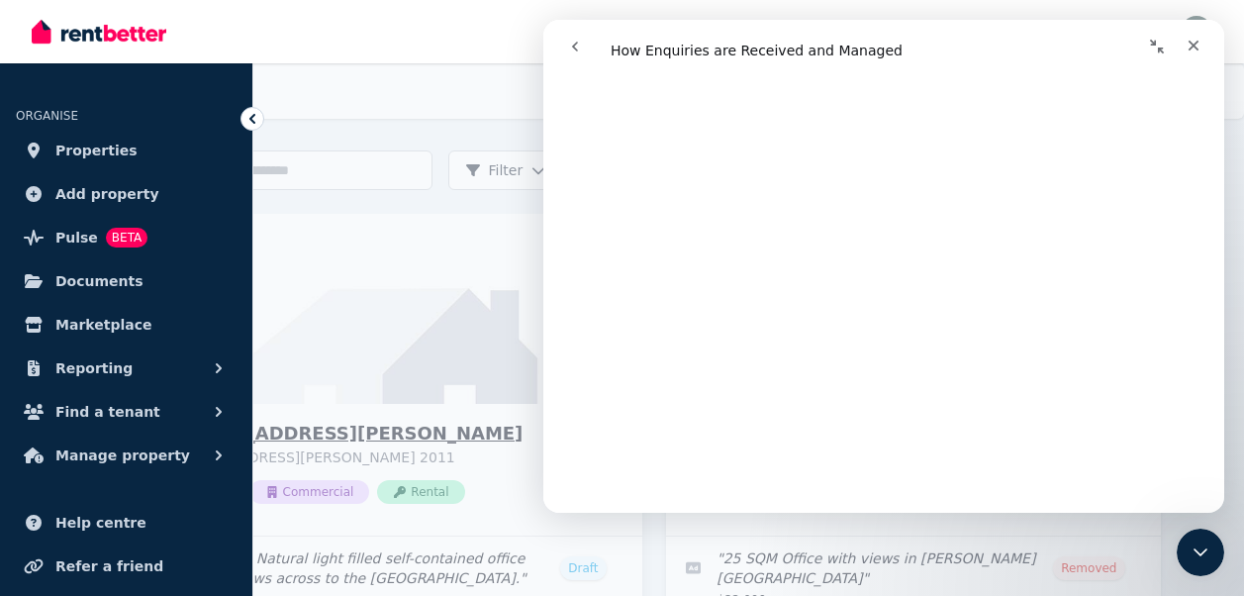
click at [362, 259] on img at bounding box center [394, 309] width 519 height 200
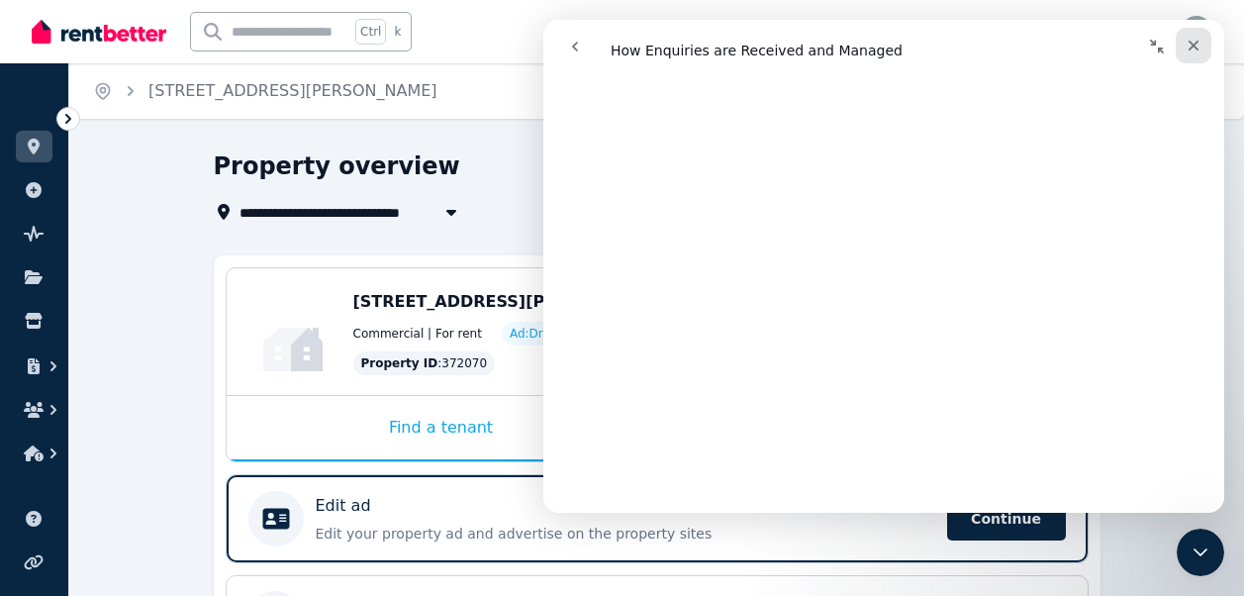
click at [1195, 46] on icon "Close" at bounding box center [1193, 46] width 16 height 16
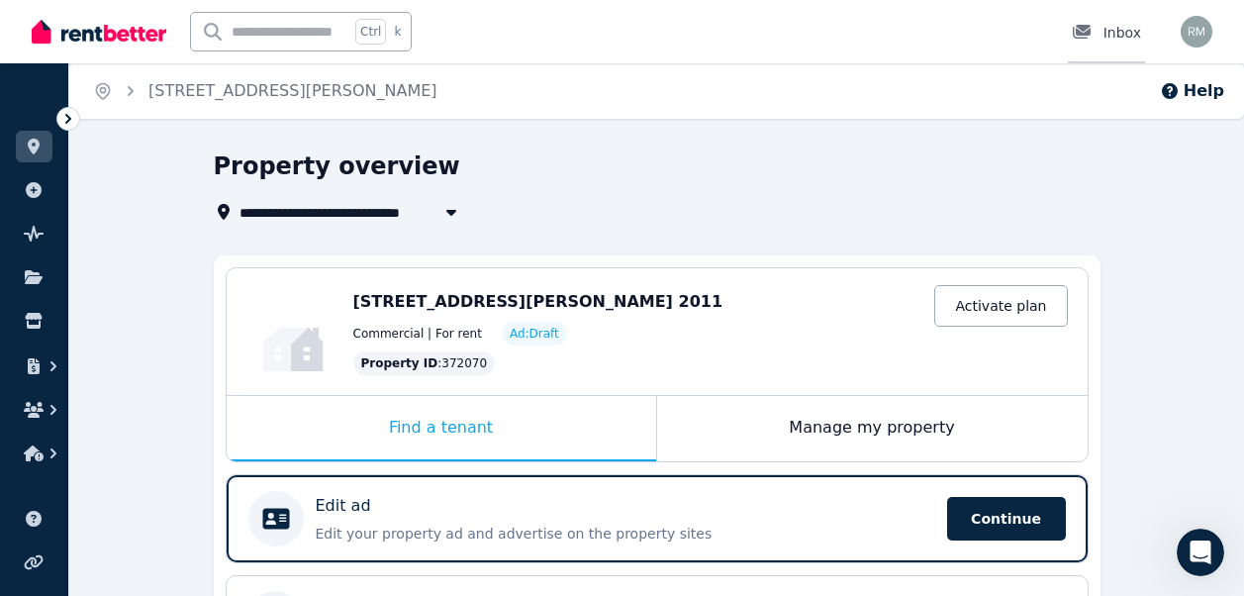
click at [1120, 43] on link "Inbox" at bounding box center [1106, 31] width 77 height 63
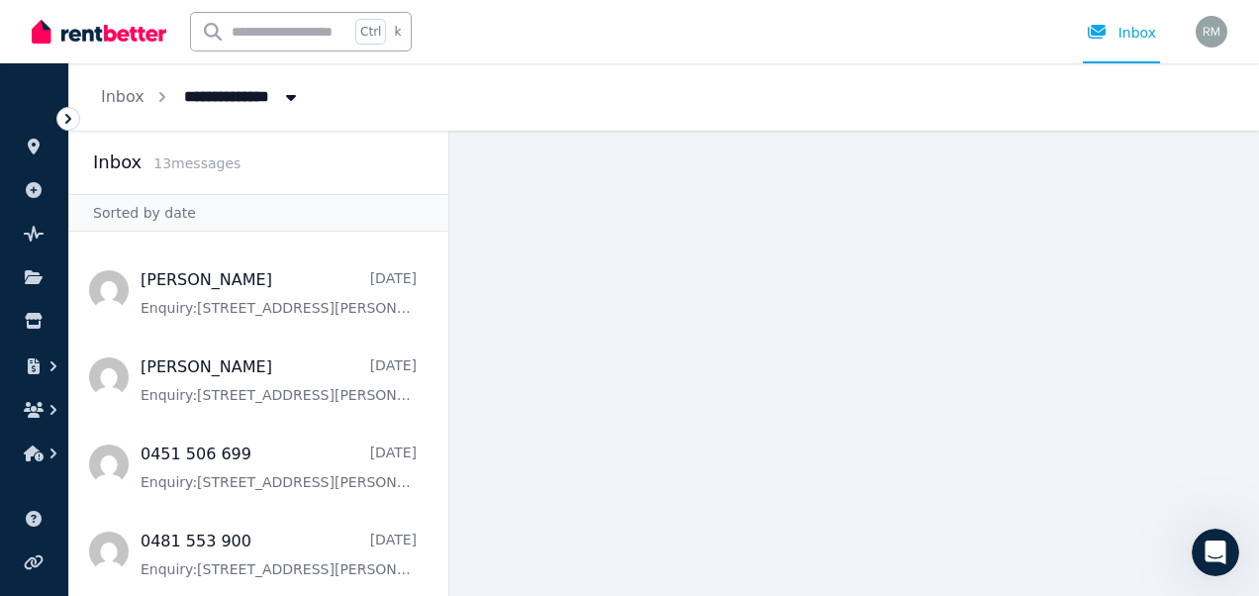
scroll to position [539, 0]
